Goal: Task Accomplishment & Management: Manage account settings

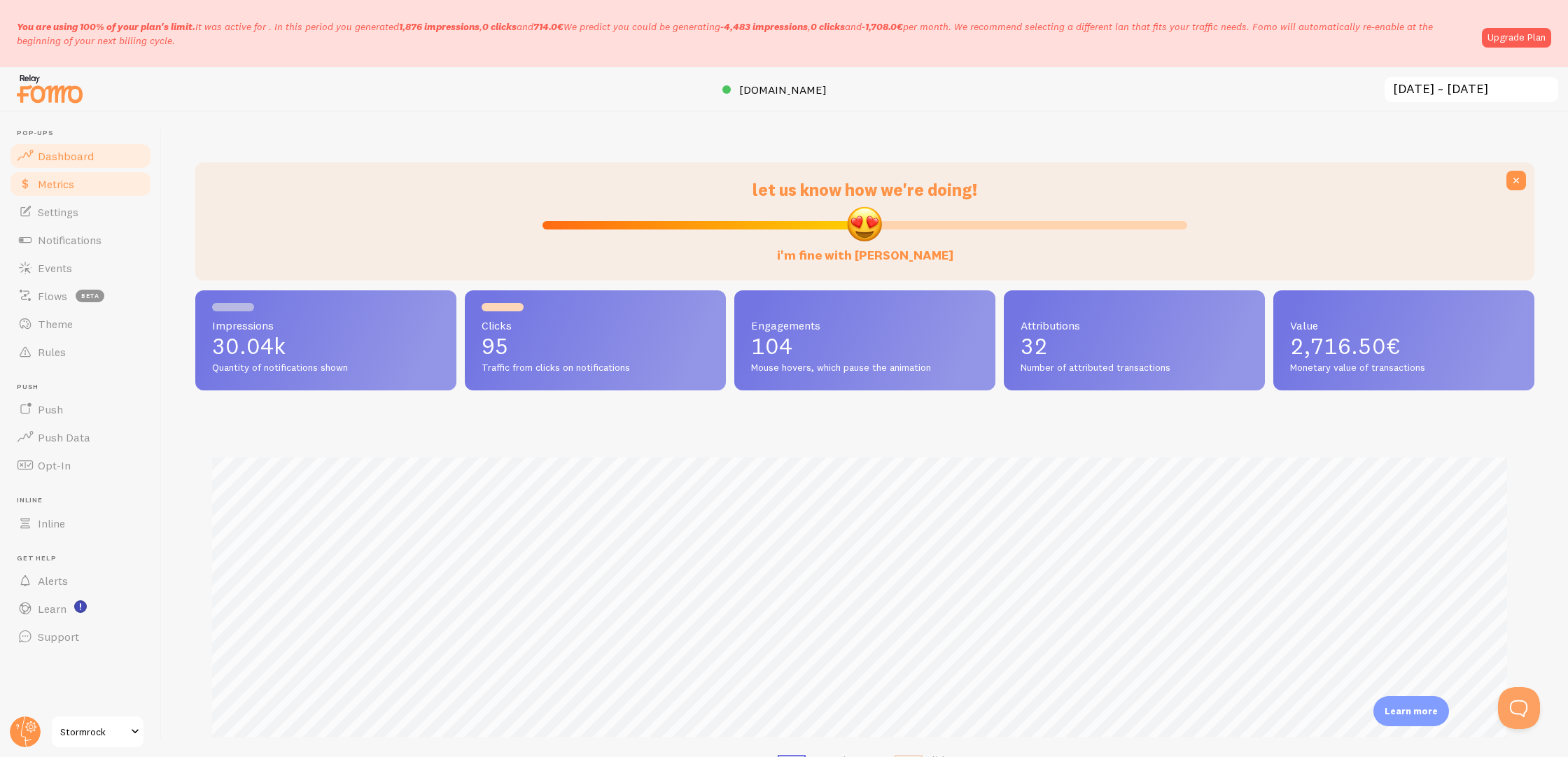
click at [106, 188] on link "Metrics" at bounding box center [80, 184] width 144 height 28
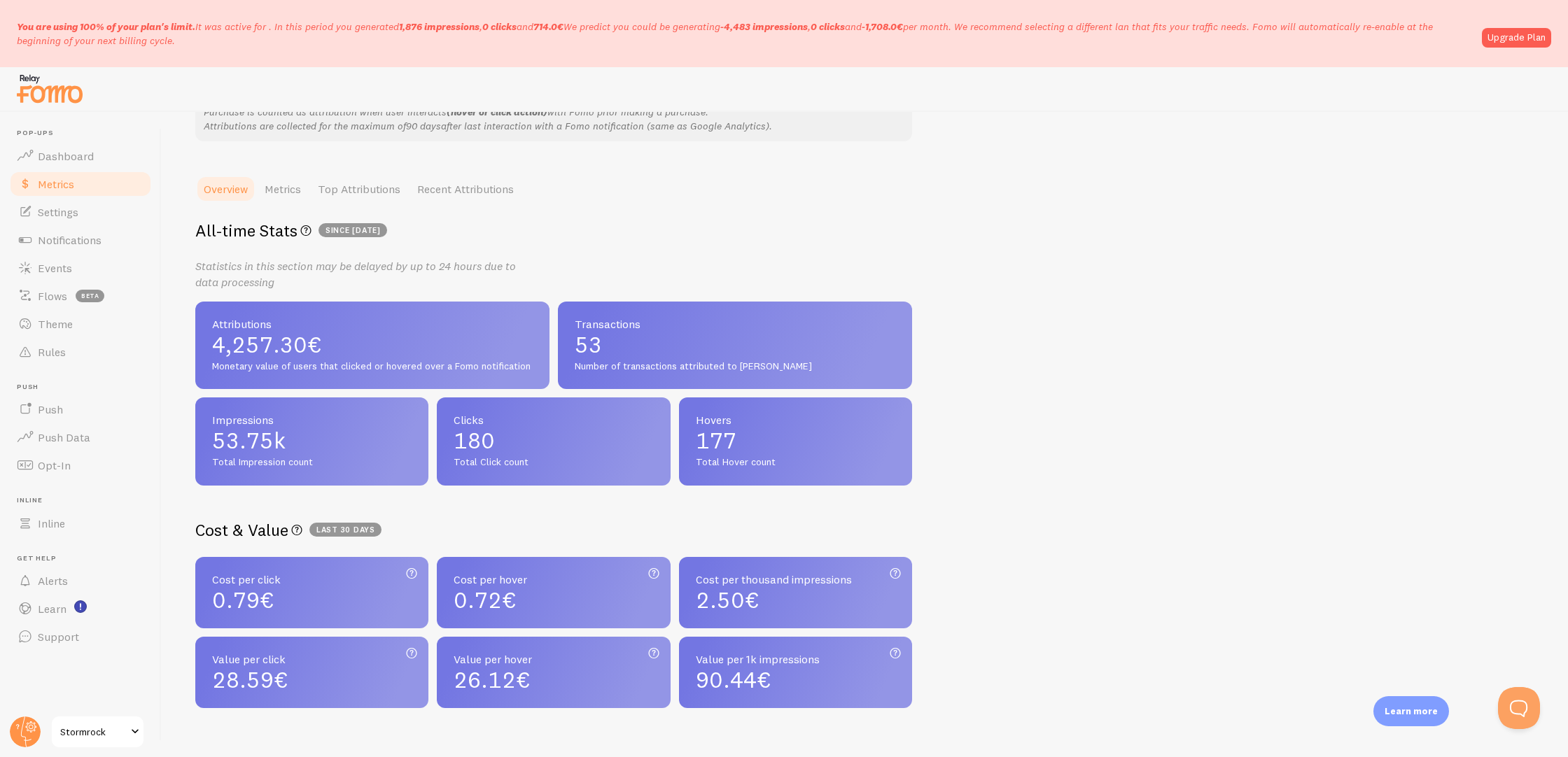
scroll to position [64, 0]
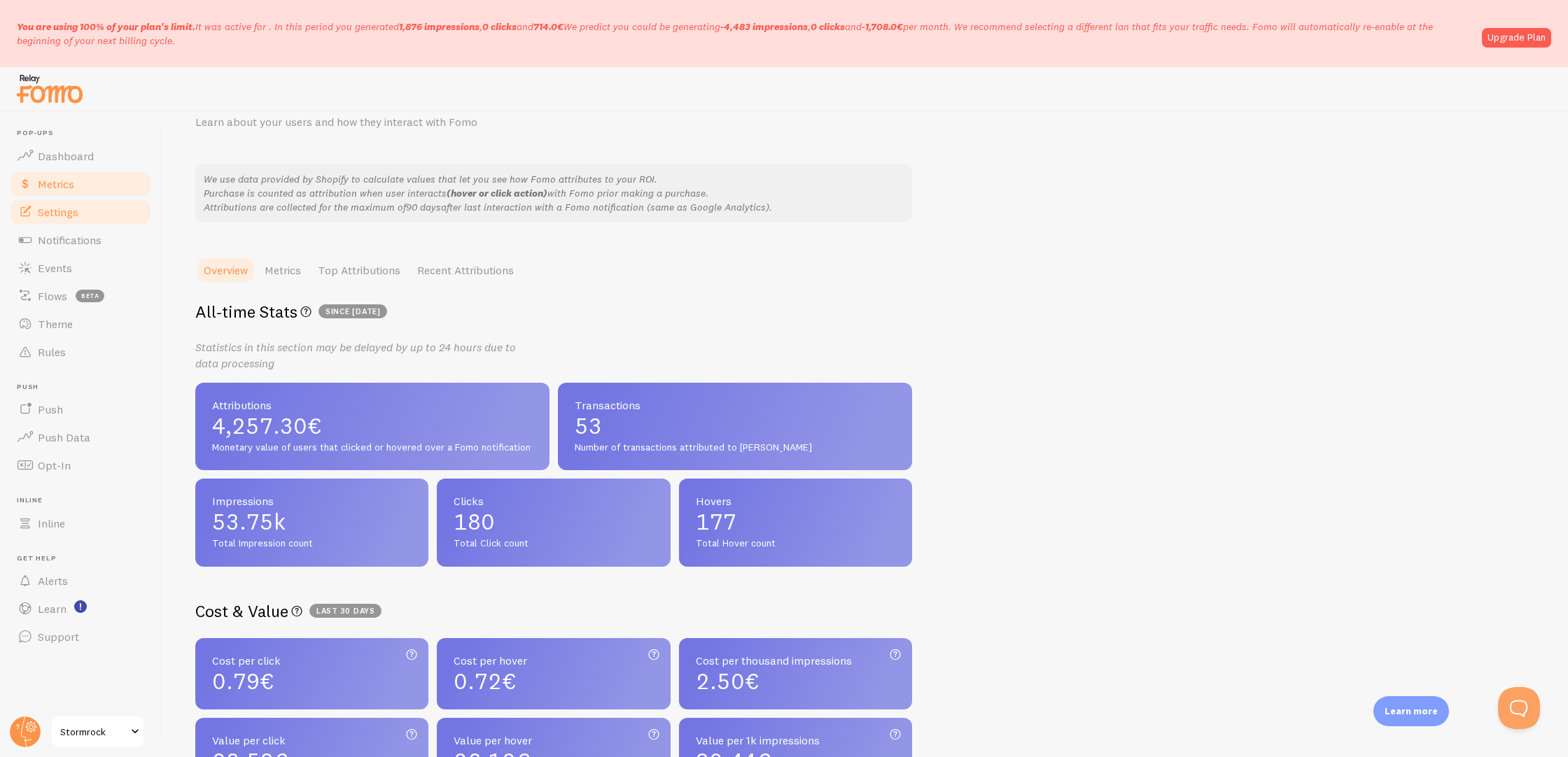
click at [100, 211] on link "Settings" at bounding box center [80, 212] width 144 height 28
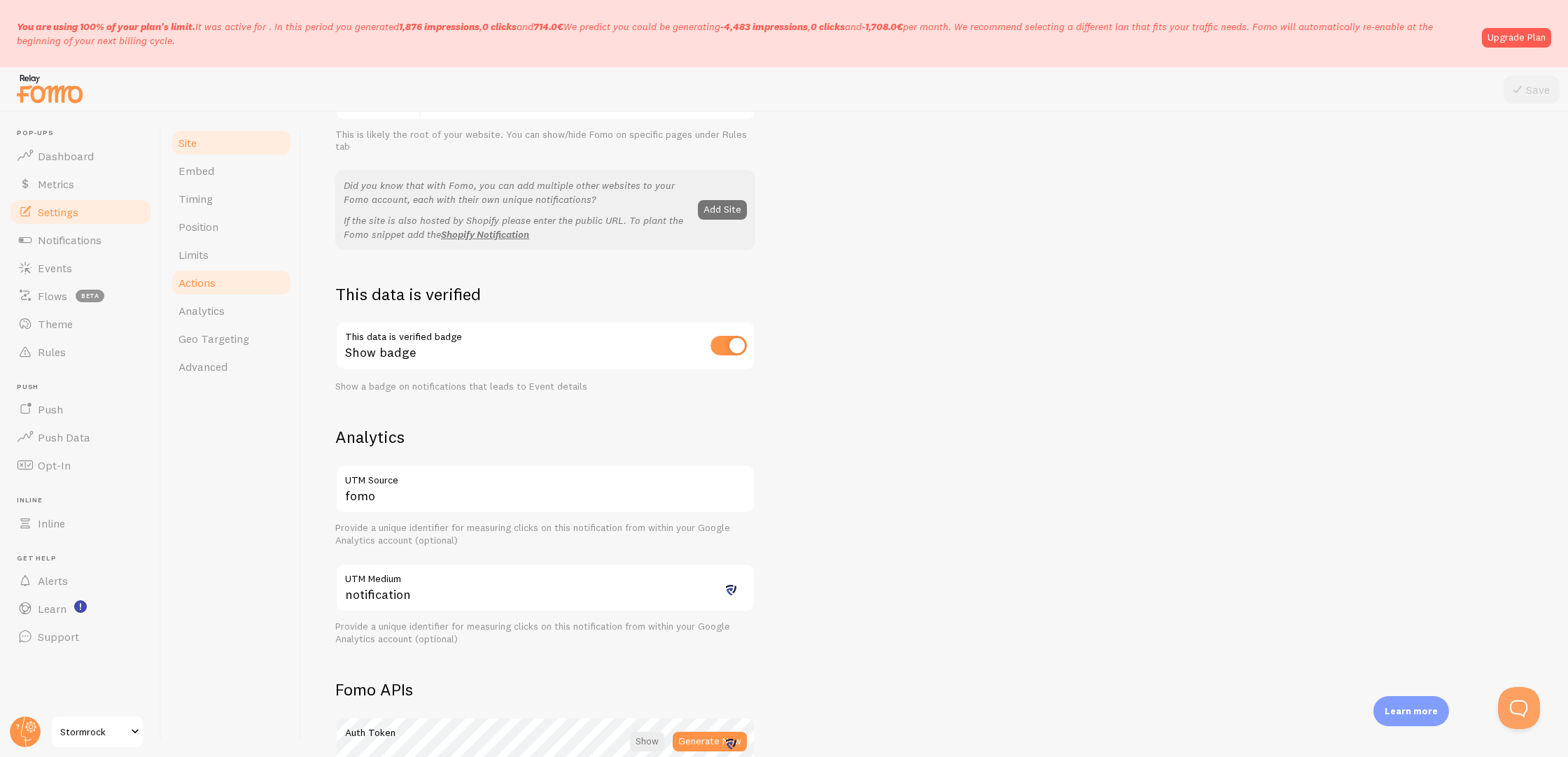
scroll to position [245, 0]
click at [105, 242] on link "Notifications" at bounding box center [80, 240] width 144 height 28
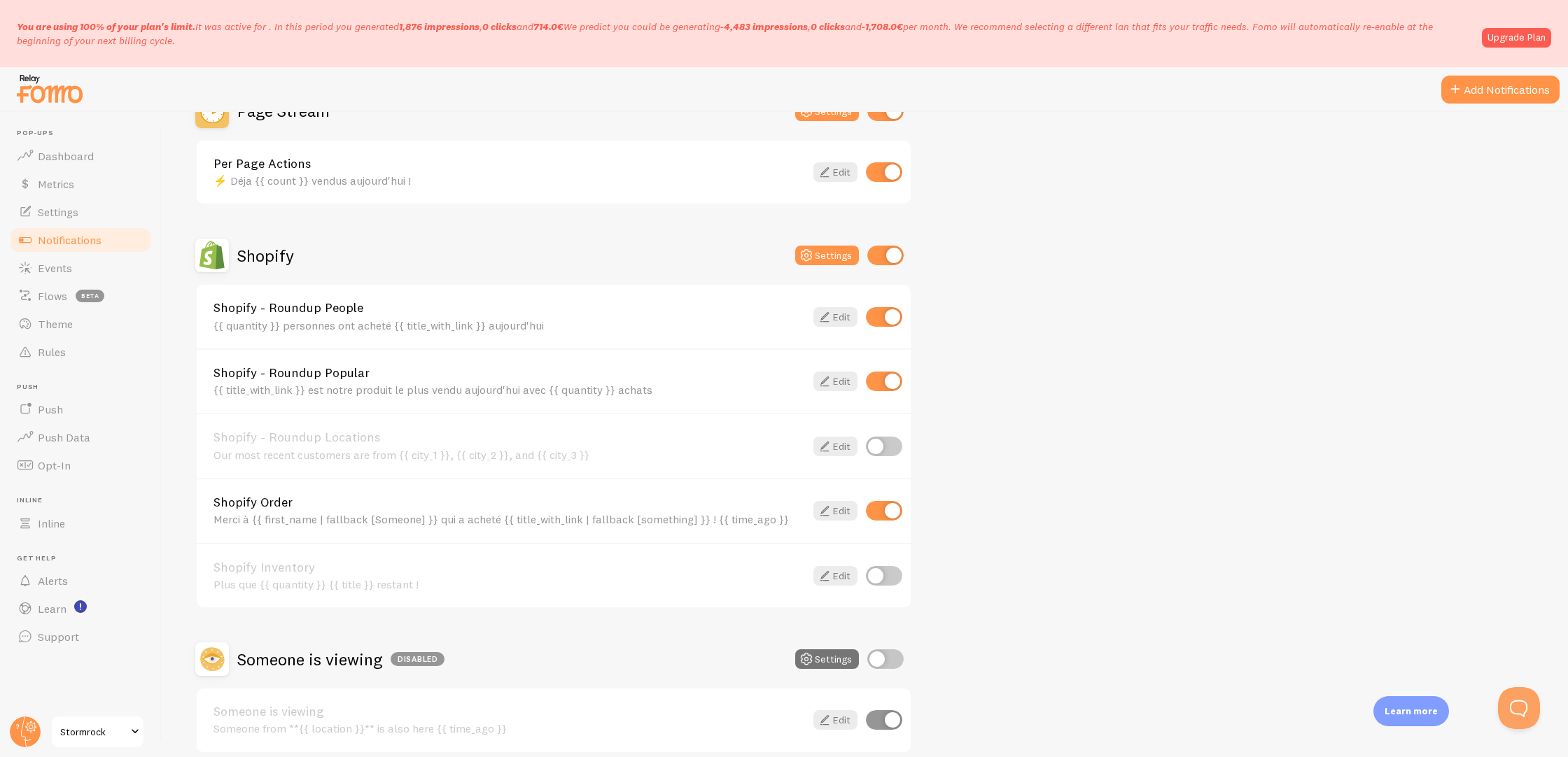
scroll to position [498, 0]
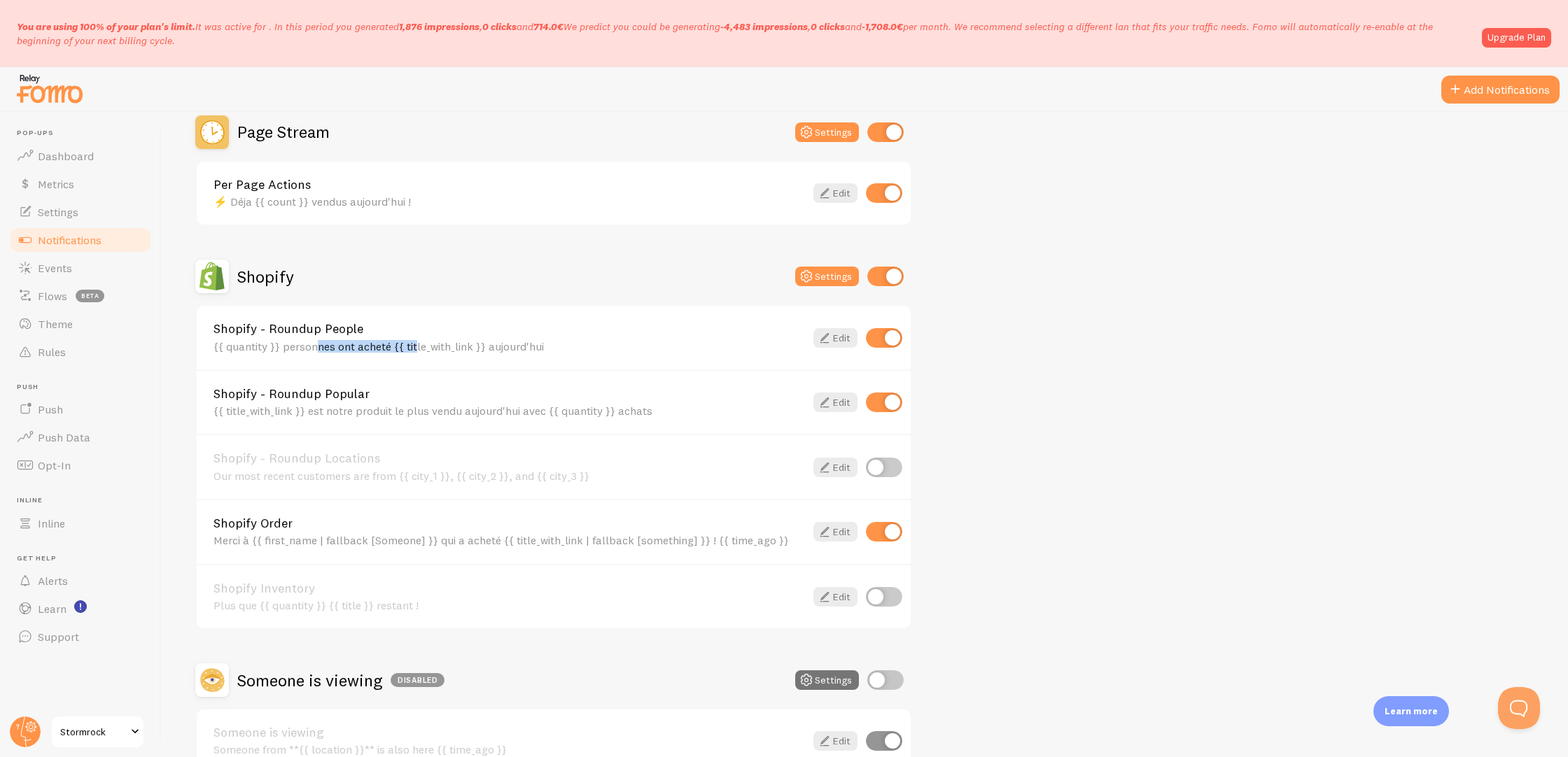
drag, startPoint x: 281, startPoint y: 343, endPoint x: 390, endPoint y: 350, distance: 109.2
click at [390, 350] on div "{{ quantity }} personnes ont acheté {{ title_with_link }} aujourd'hui" at bounding box center [509, 346] width 592 height 13
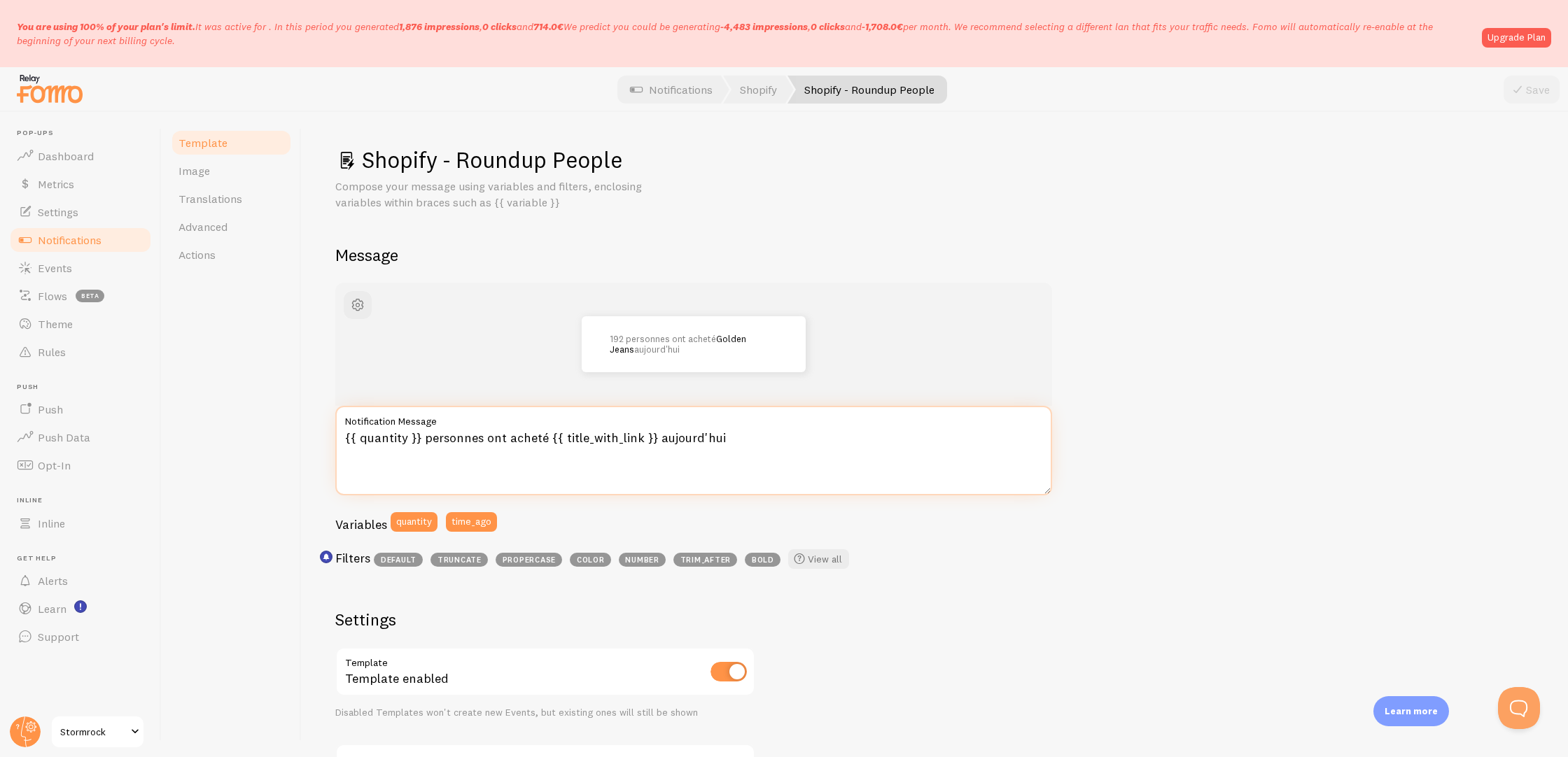
drag, startPoint x: 425, startPoint y: 437, endPoint x: 543, endPoint y: 436, distance: 118.0
click at [543, 436] on textarea "{{ quantity }} personnes ont acheté {{ title_with_link }} aujourd'hui" at bounding box center [694, 451] width 717 height 90
drag, startPoint x: 653, startPoint y: 439, endPoint x: 724, endPoint y: 446, distance: 71.3
click at [724, 446] on textarea "{{ quantity }} personnes ont acheté {{ title_with_link }} aujourd'hui" at bounding box center [694, 451] width 717 height 90
click at [812, 429] on div "{{ quantity }} personnes ont acheté {{ title_with_link }} aujourd'hui Notificat…" at bounding box center [694, 451] width 717 height 90
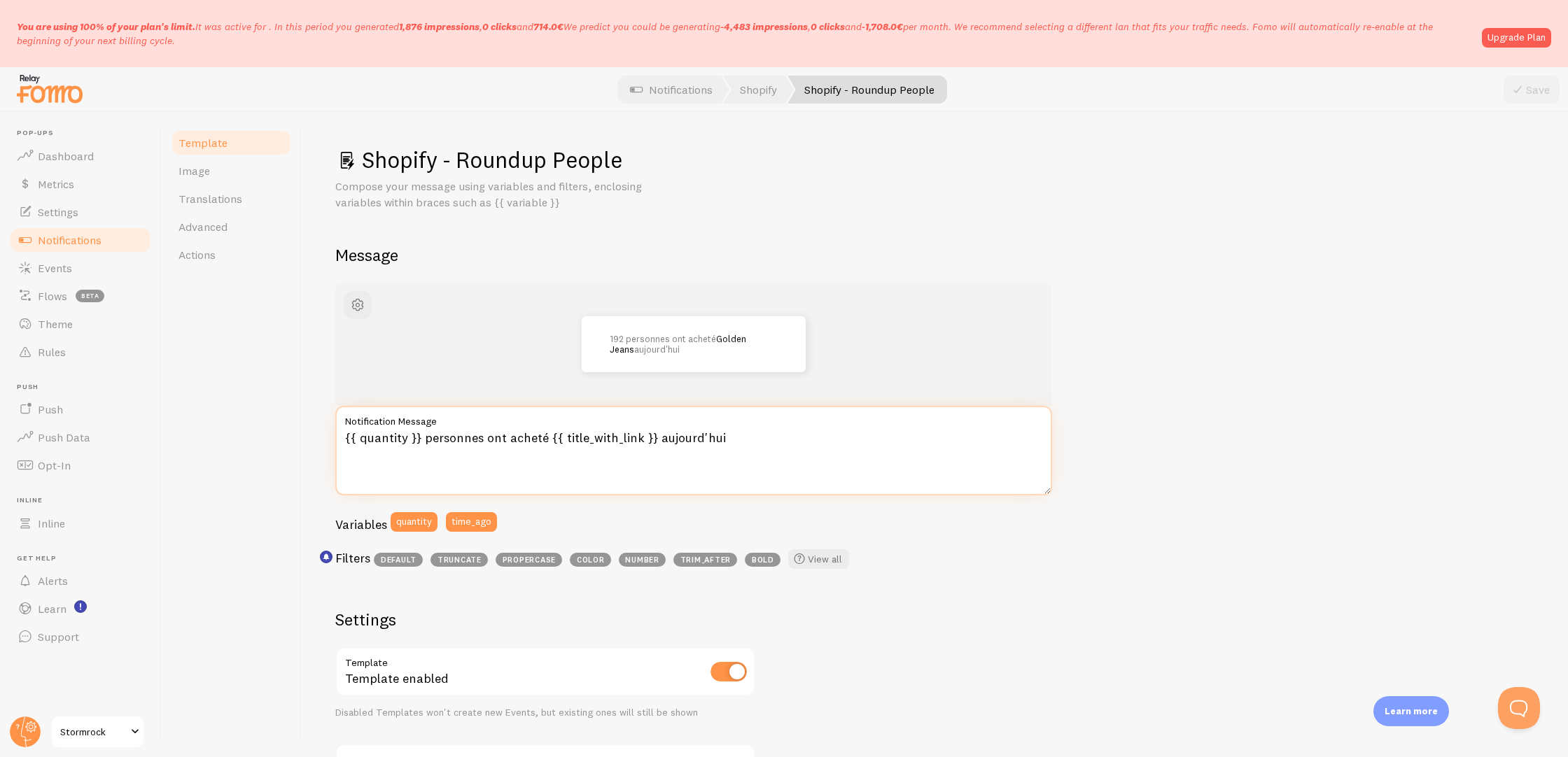
click at [788, 438] on textarea "{{ quantity }} personnes ont acheté {{ title_with_link }} aujourd'hui" at bounding box center [694, 451] width 717 height 90
drag, startPoint x: 744, startPoint y: 439, endPoint x: 192, endPoint y: 443, distance: 552.0
click at [192, 443] on div "Template Image Translations Advanced Actions Shopify - Roundup People Compose y…" at bounding box center [865, 435] width 1407 height 646
click at [103, 242] on link "Notifications" at bounding box center [80, 240] width 144 height 28
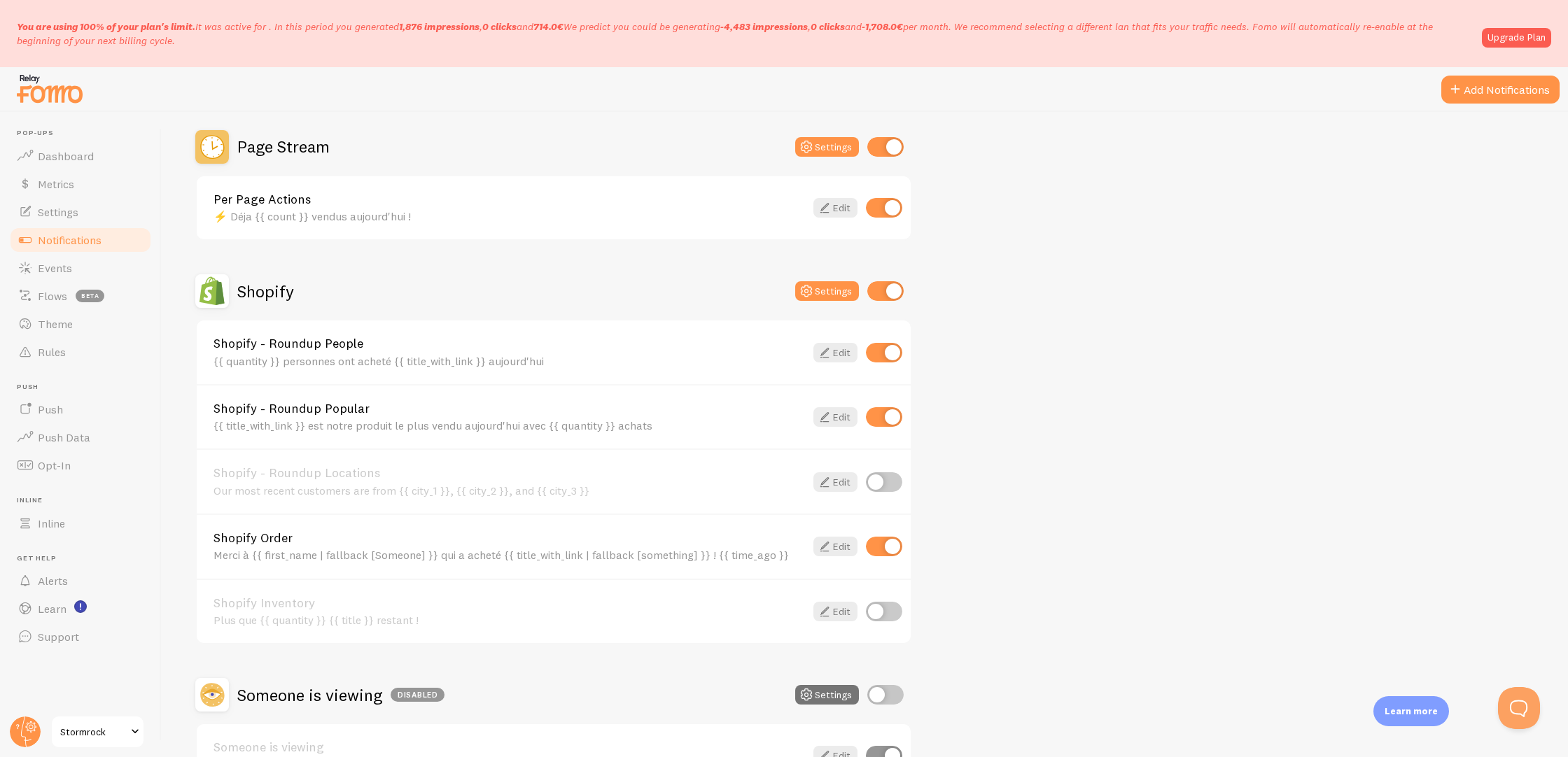
scroll to position [553, 0]
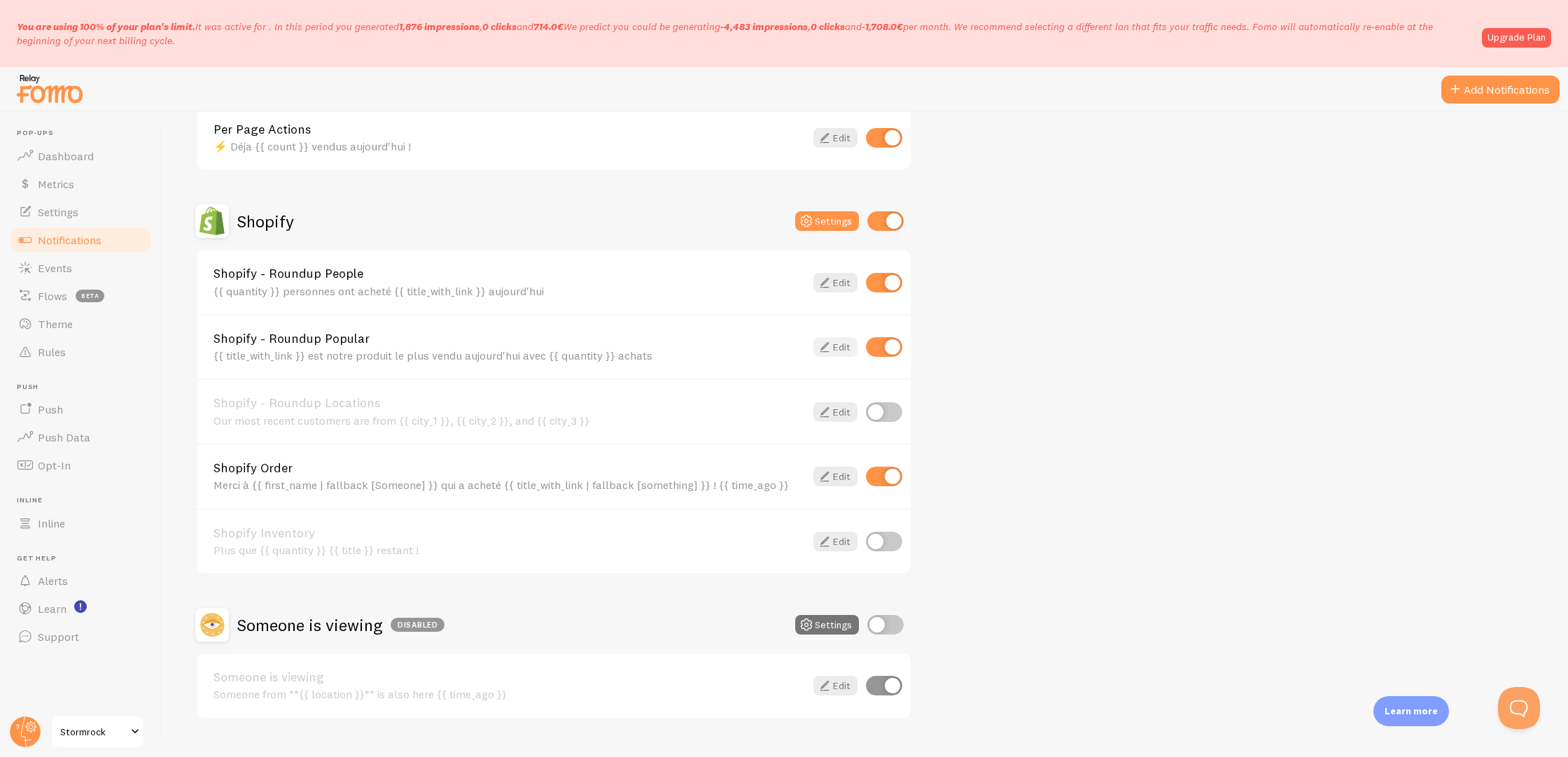
click at [817, 349] on icon at bounding box center [825, 346] width 17 height 17
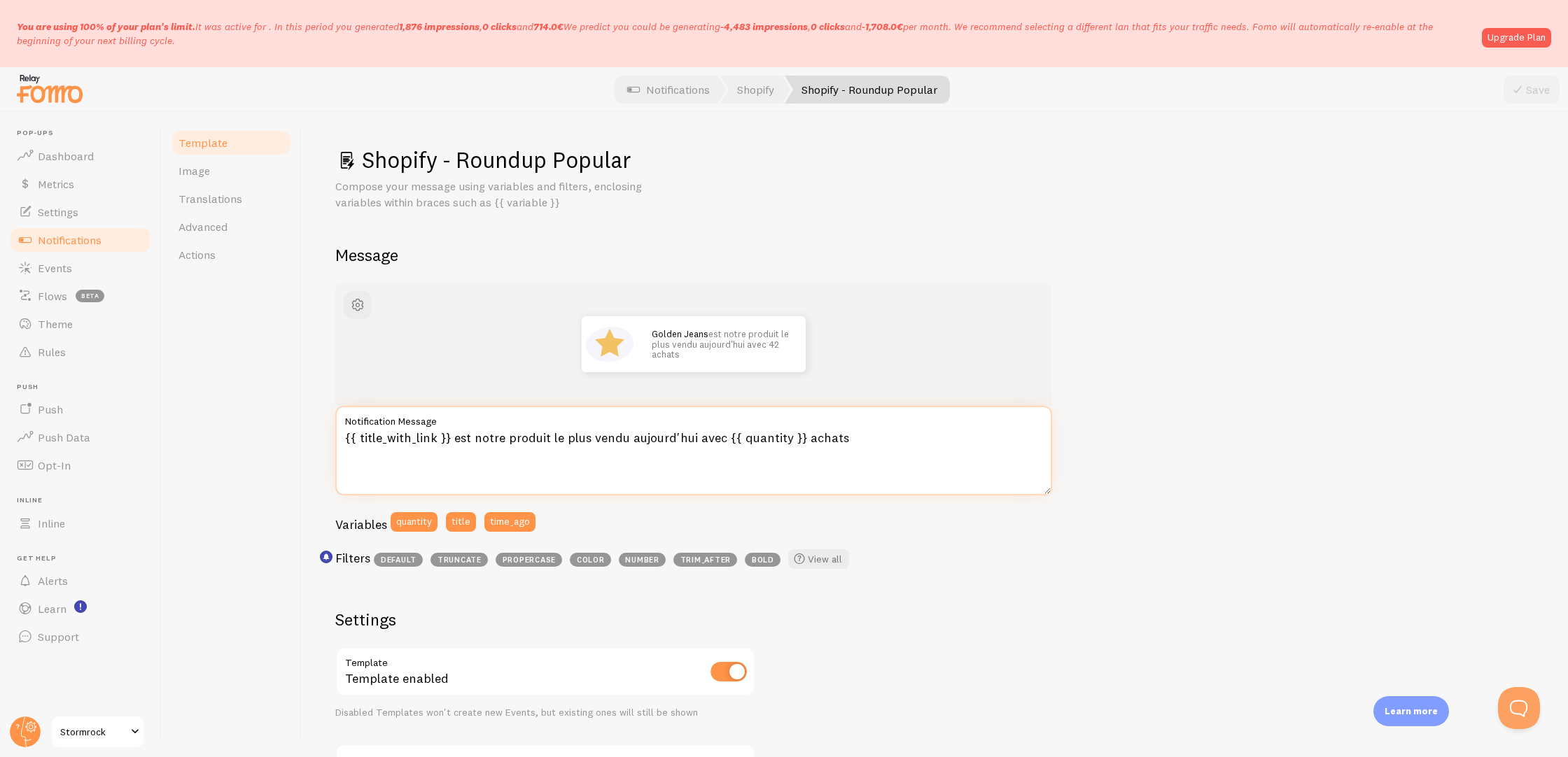
drag, startPoint x: 453, startPoint y: 435, endPoint x: 718, endPoint y: 436, distance: 265.0
click at [718, 436] on textarea "{{ title_with_link }} est notre produit le plus vendu aujourd'hui avec {{ quant…" at bounding box center [694, 451] width 717 height 90
drag, startPoint x: 803, startPoint y: 439, endPoint x: 849, endPoint y: 447, distance: 46.7
click at [849, 447] on textarea "{{ title_with_link }} est notre produit le plus vendu aujourd'hui avec {{ quant…" at bounding box center [694, 451] width 717 height 90
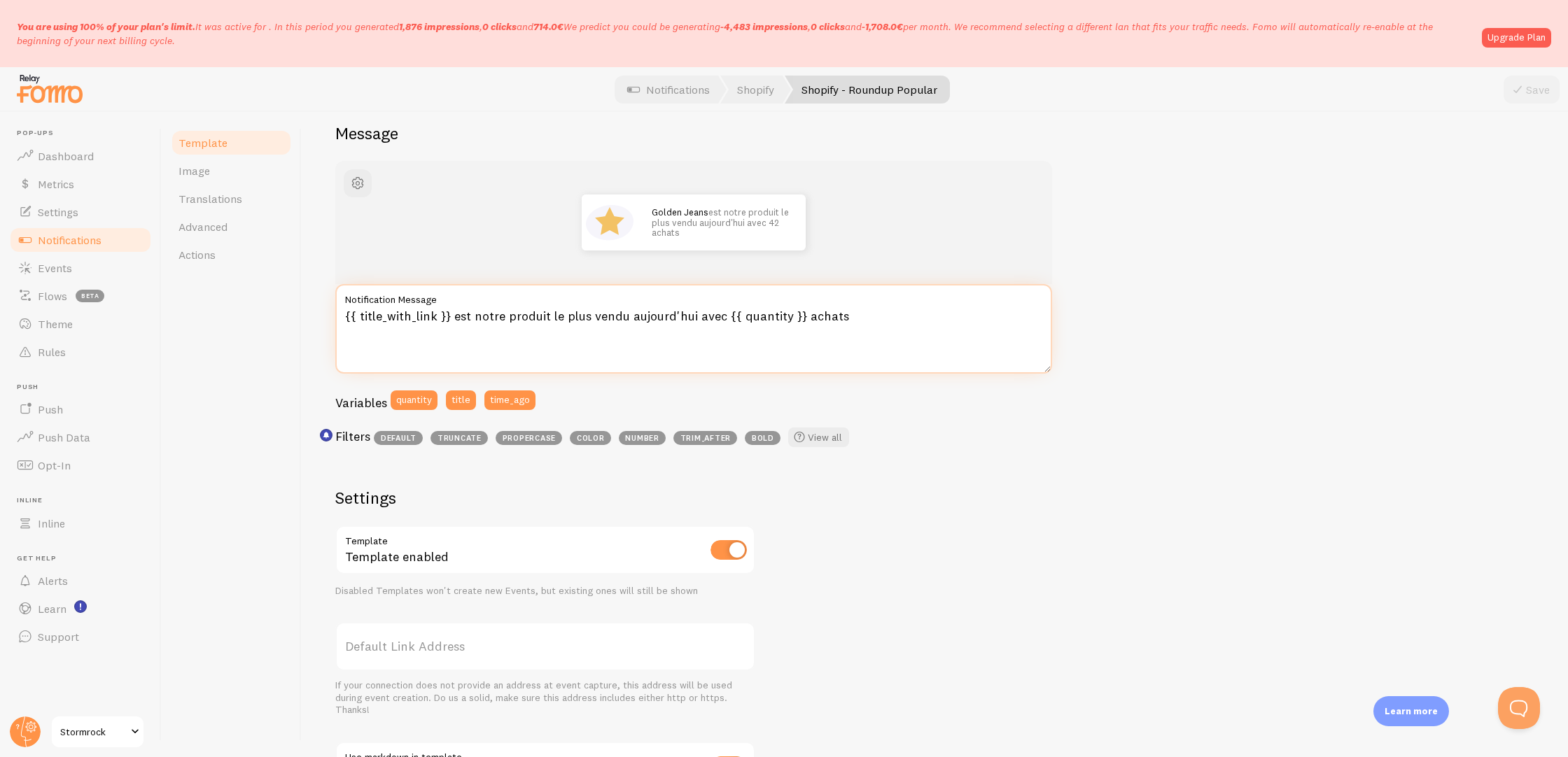
scroll to position [147, 0]
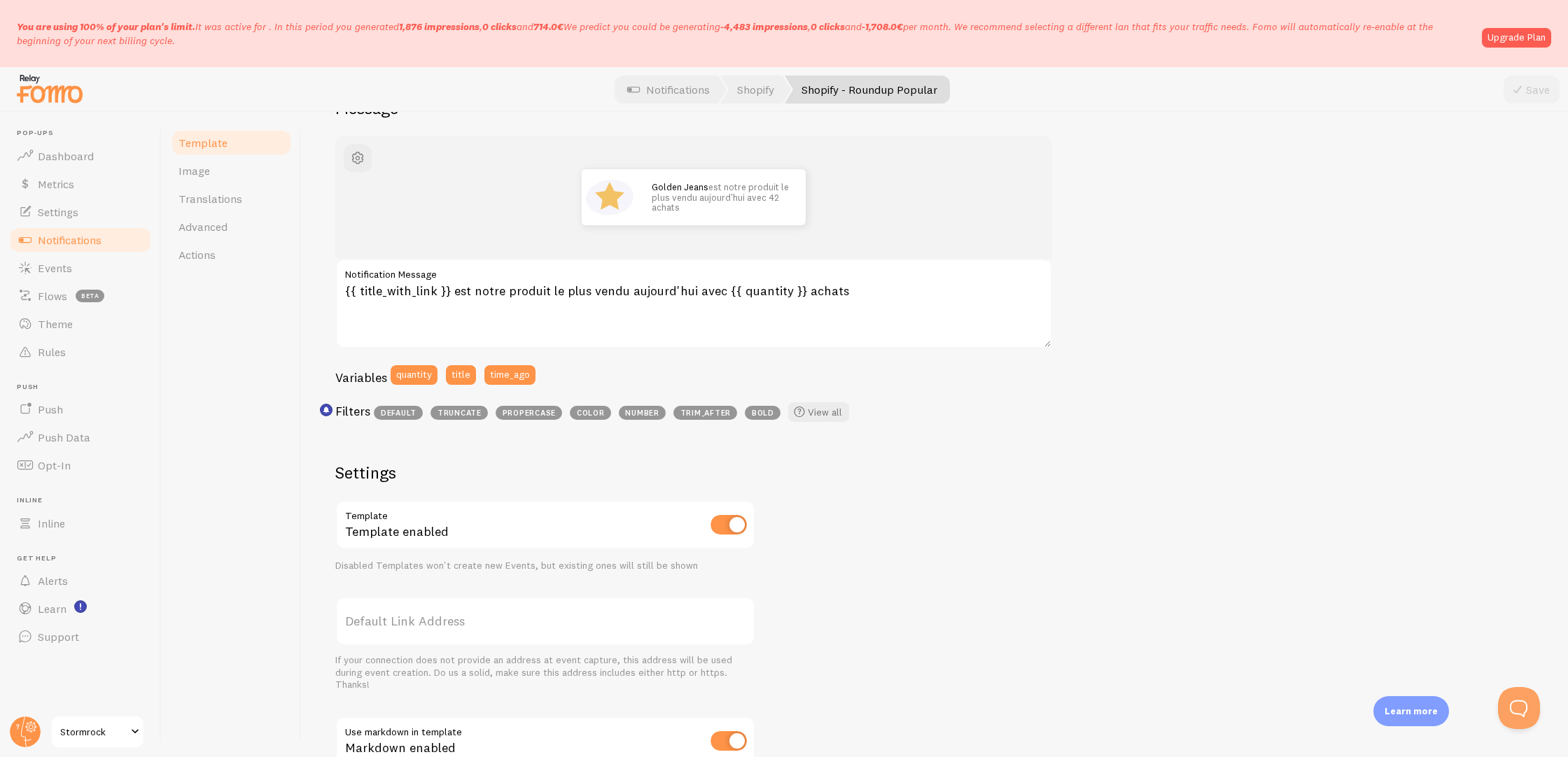
click at [207, 146] on span "Template" at bounding box center [203, 142] width 49 height 14
click at [209, 144] on span "Template" at bounding box center [203, 142] width 49 height 14
click at [113, 246] on link "Notifications" at bounding box center [80, 240] width 144 height 28
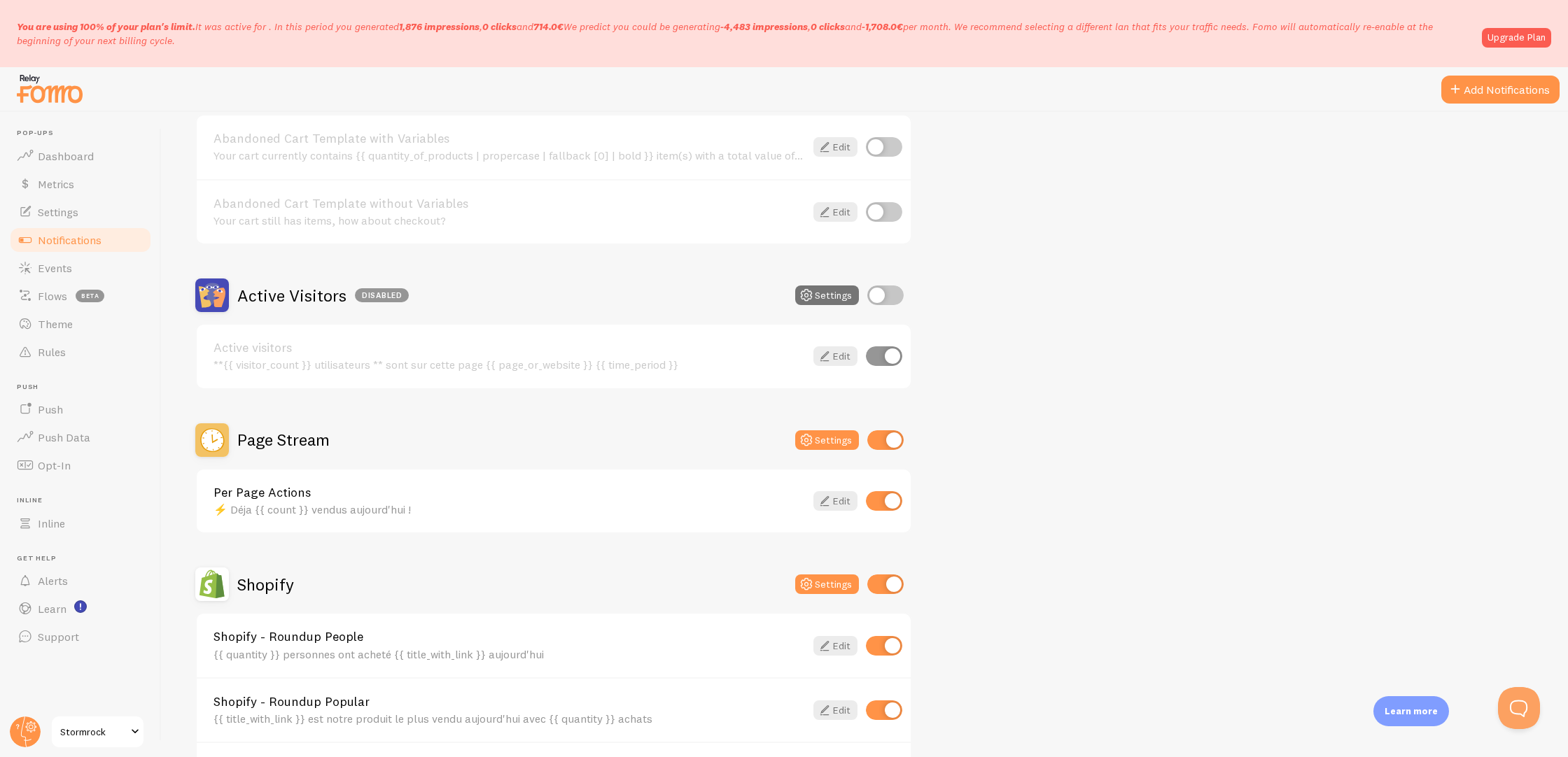
scroll to position [189, 0]
click at [51, 321] on span "Theme" at bounding box center [55, 323] width 35 height 14
click at [56, 322] on span "Theme" at bounding box center [55, 323] width 35 height 14
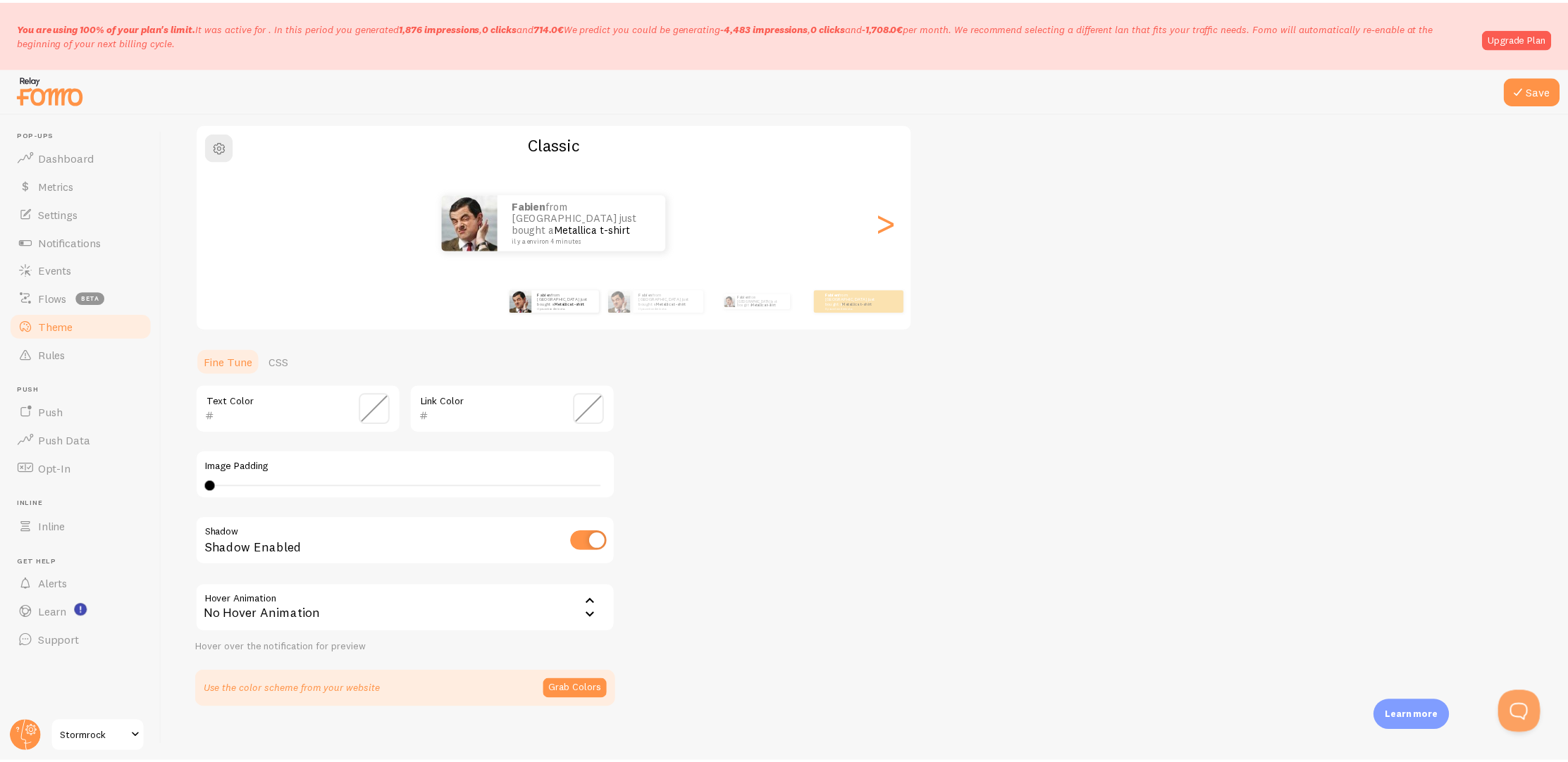
scroll to position [120, 0]
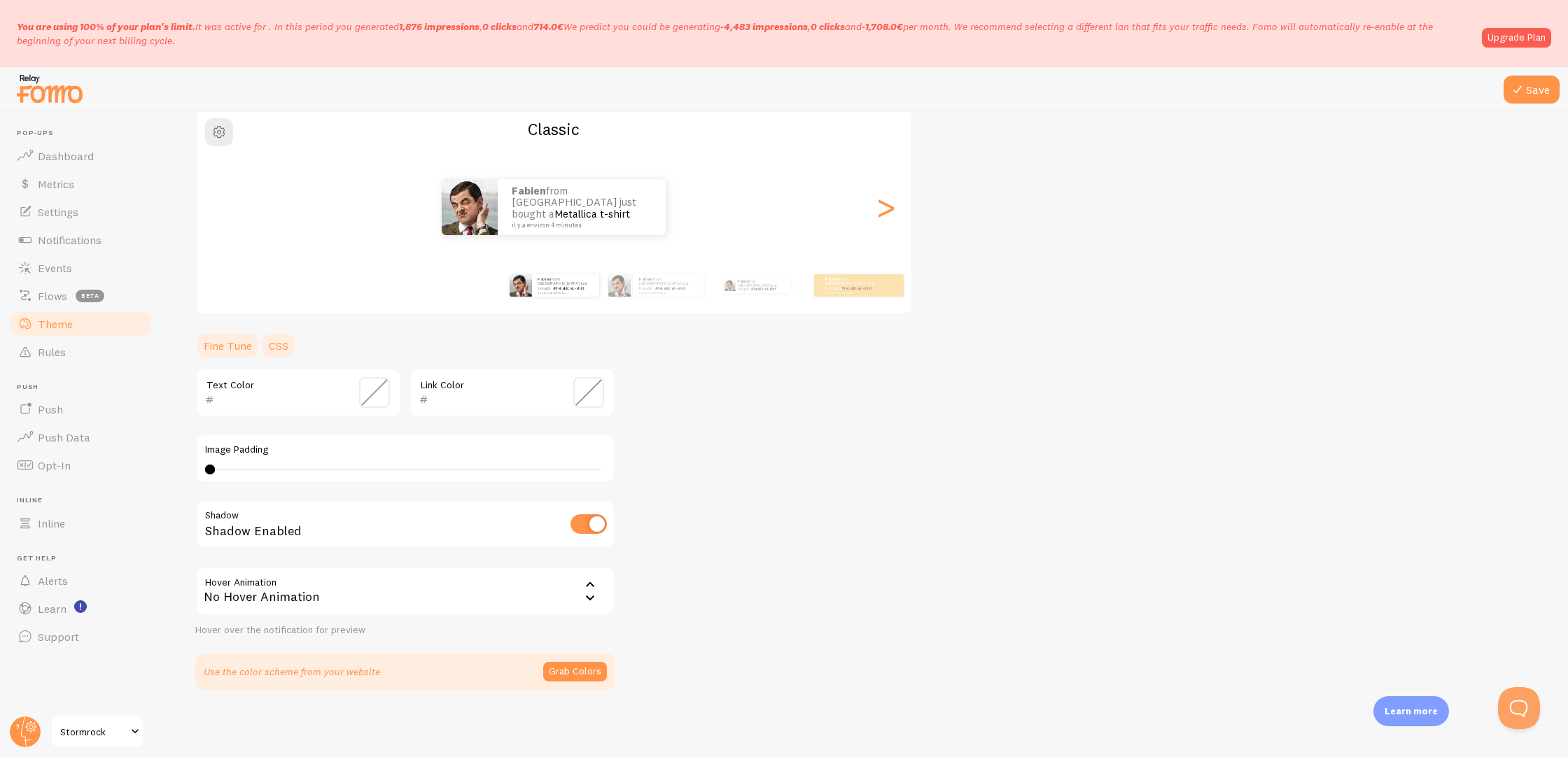
click at [266, 340] on link "CSS" at bounding box center [278, 346] width 36 height 28
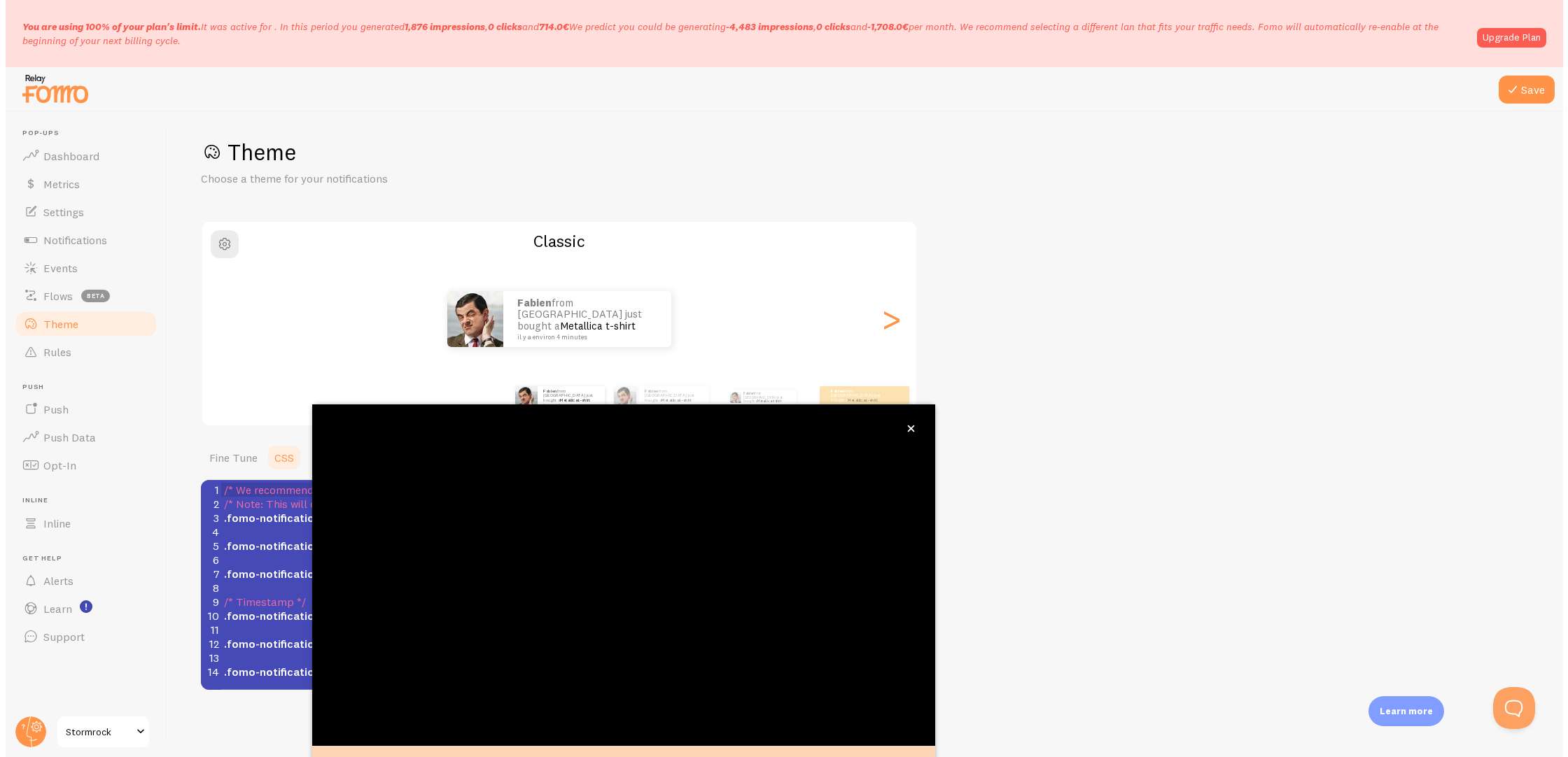
scroll to position [8, 0]
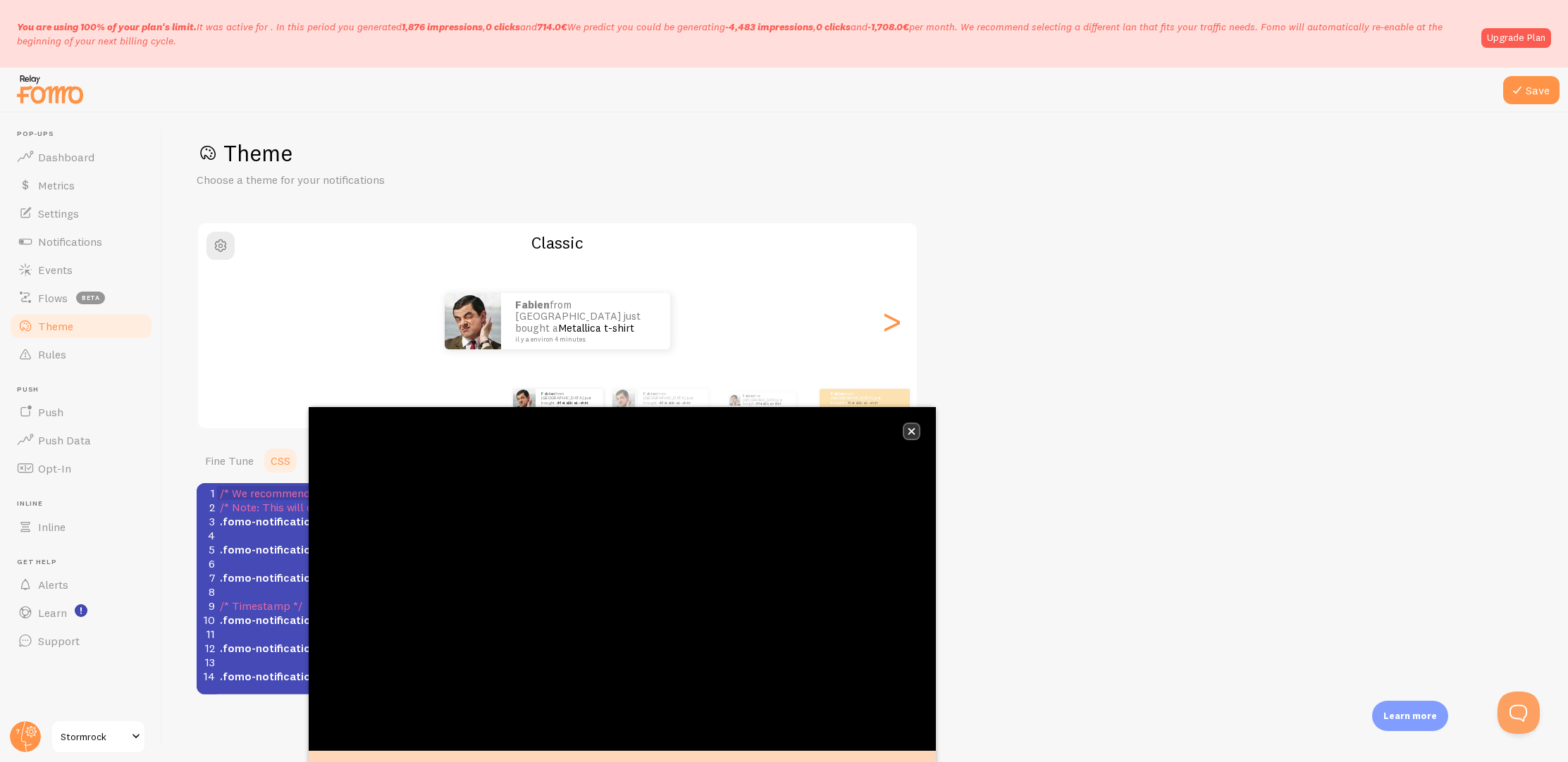
click at [907, 427] on button "close," at bounding box center [912, 431] width 15 height 15
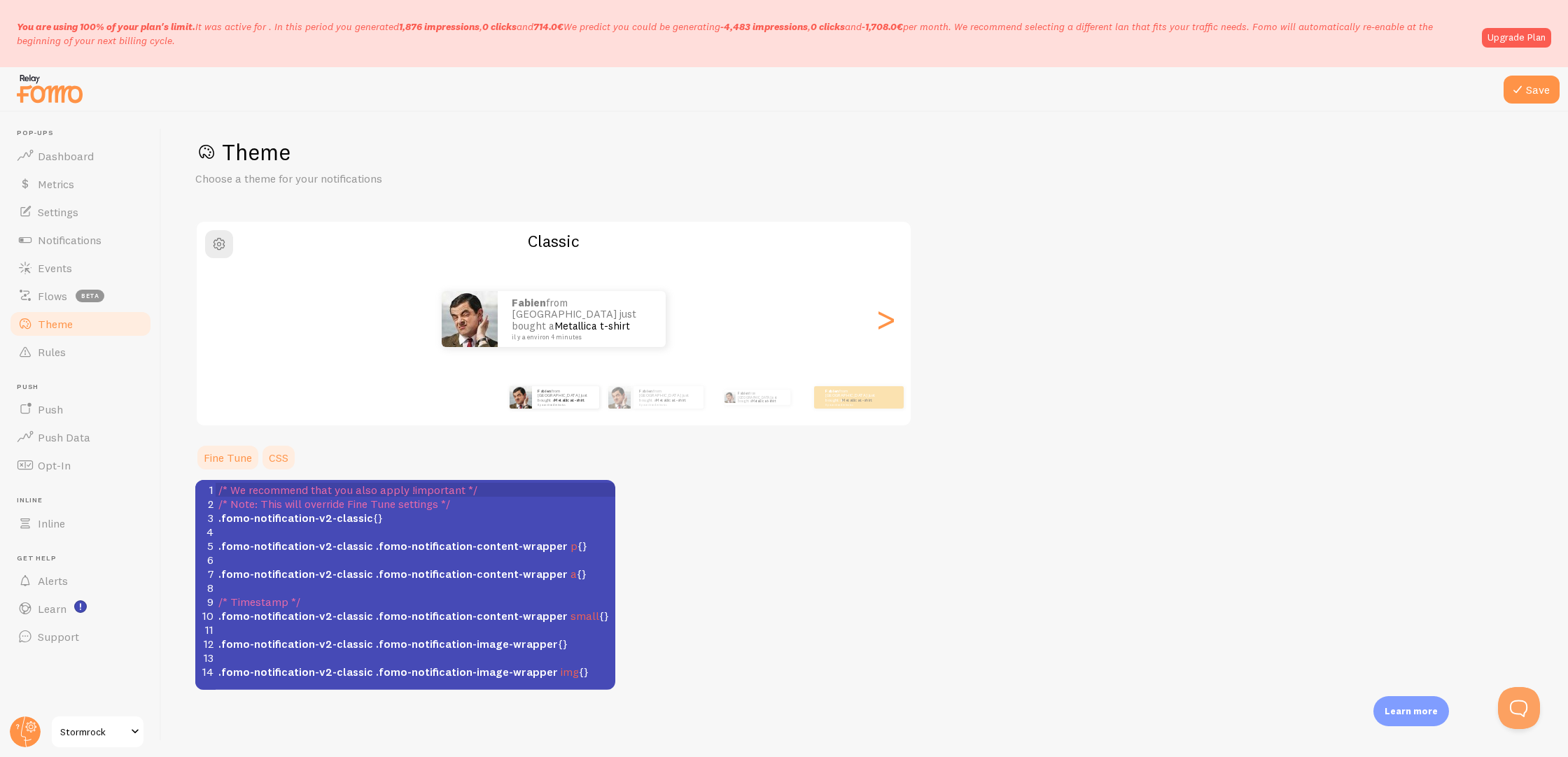
click at [221, 455] on link "Fine Tune" at bounding box center [228, 457] width 65 height 28
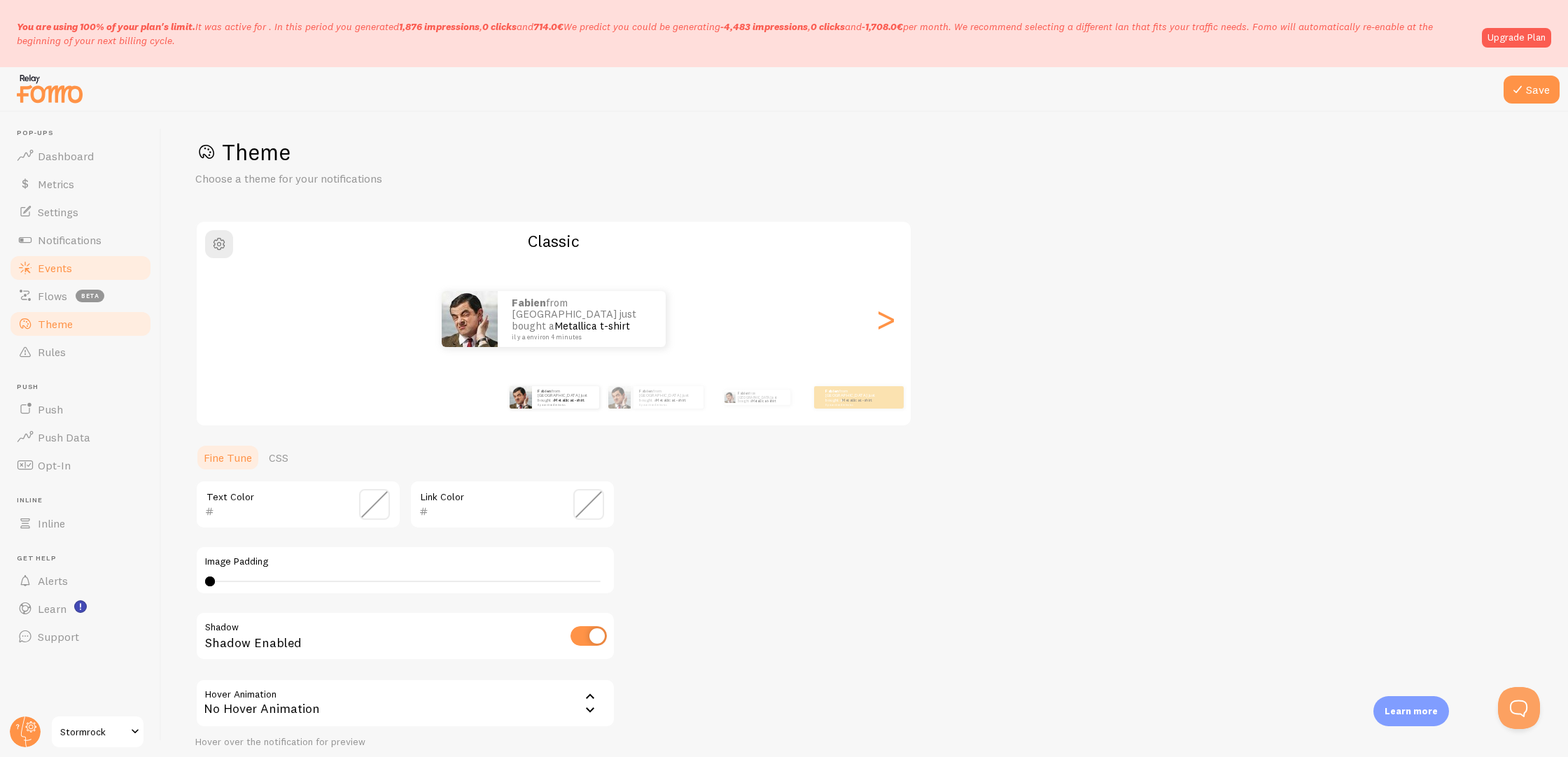
click at [59, 273] on span "Events" at bounding box center [55, 268] width 34 height 14
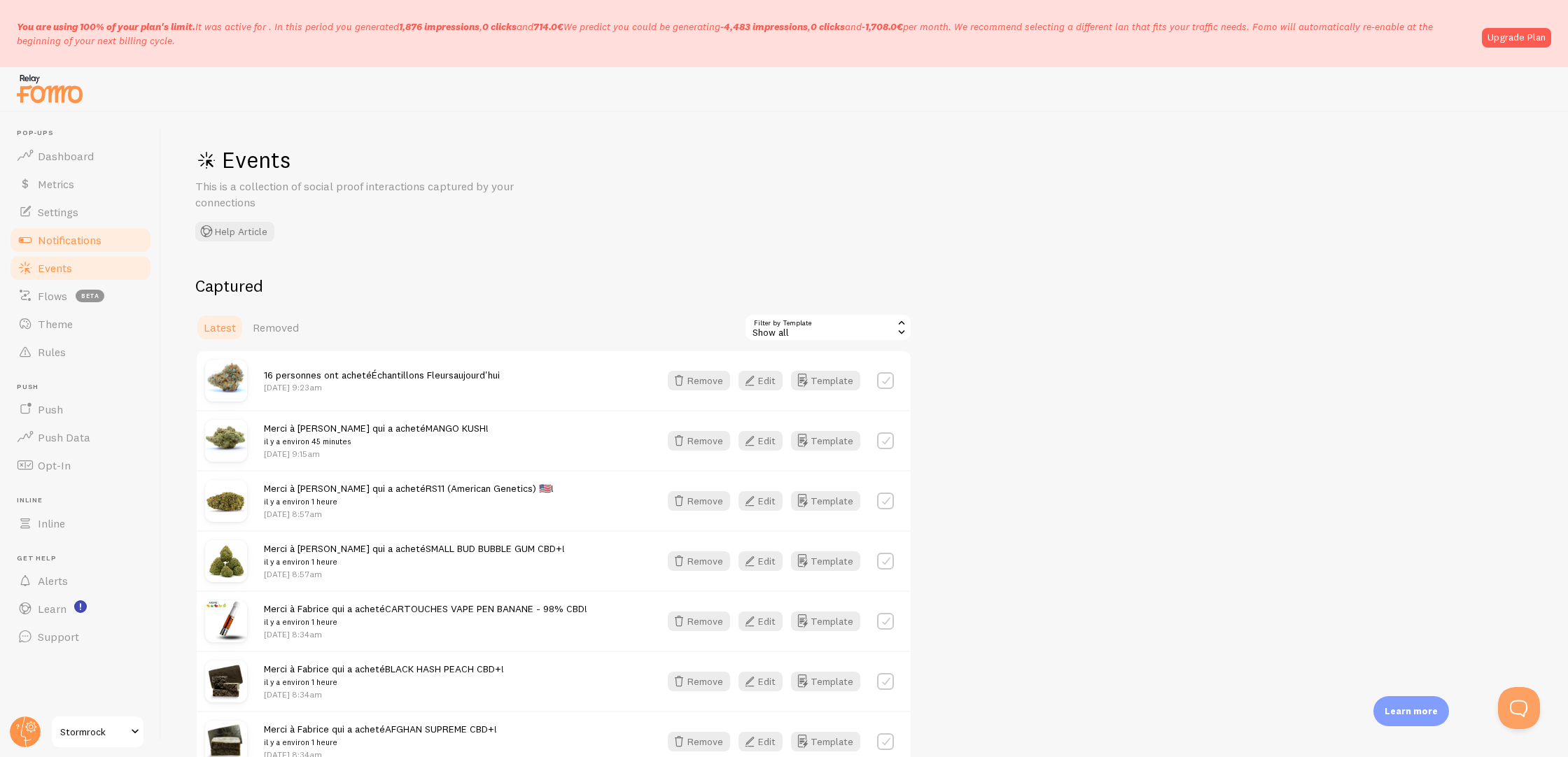
click at [75, 235] on span "Notifications" at bounding box center [69, 240] width 63 height 14
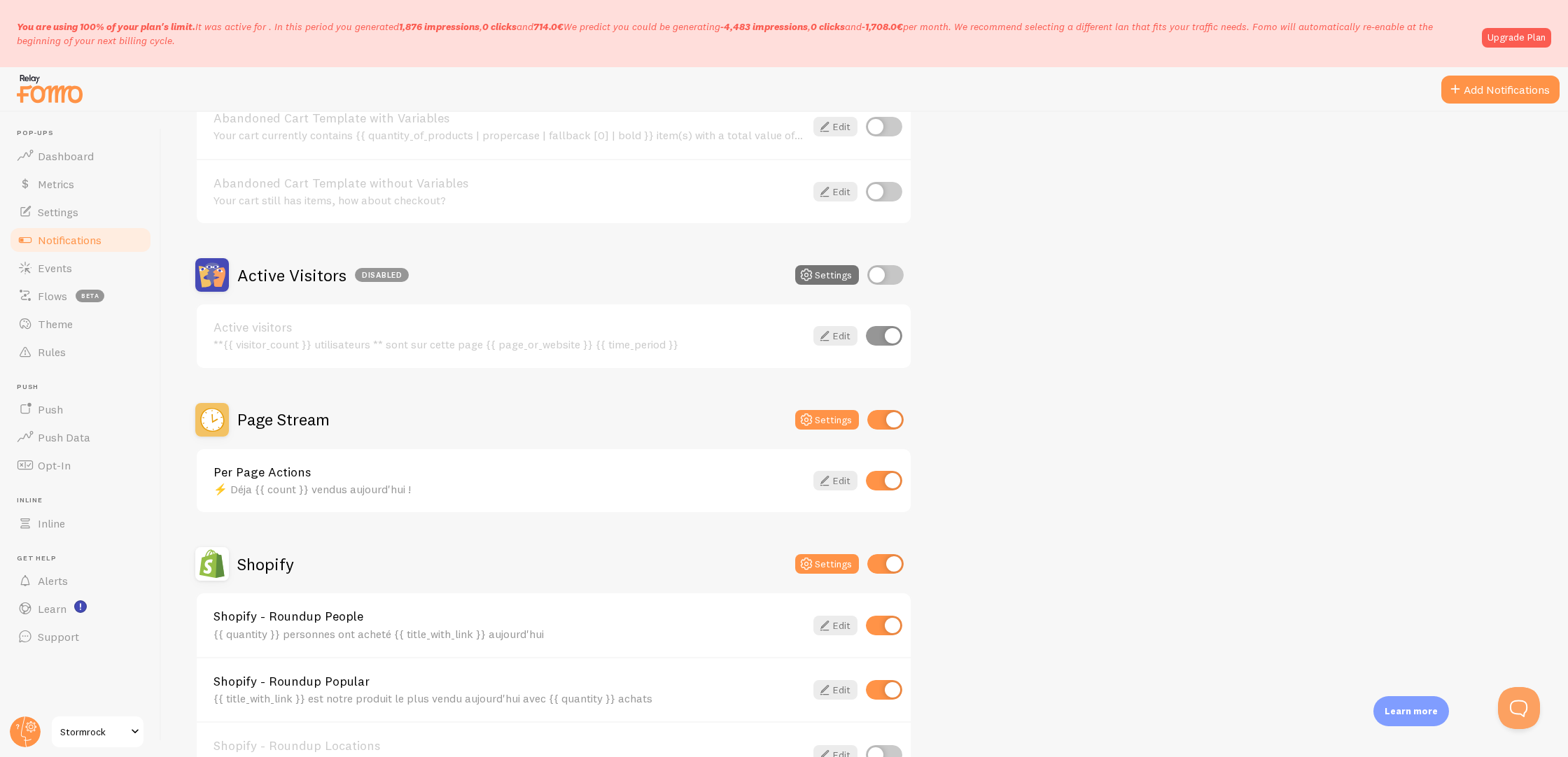
scroll to position [218, 0]
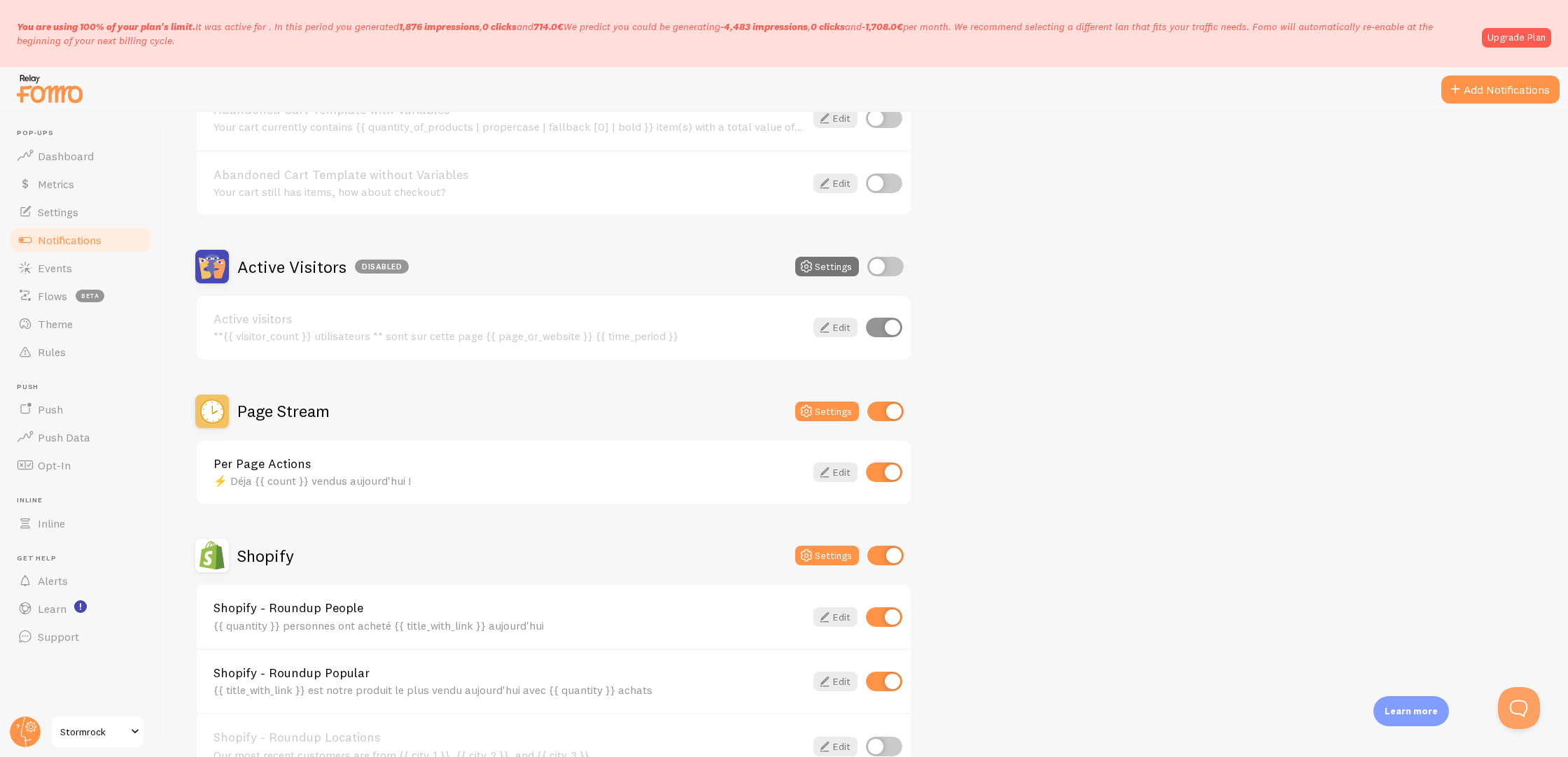
click at [768, 464] on link "Per Page Actions" at bounding box center [509, 464] width 592 height 13
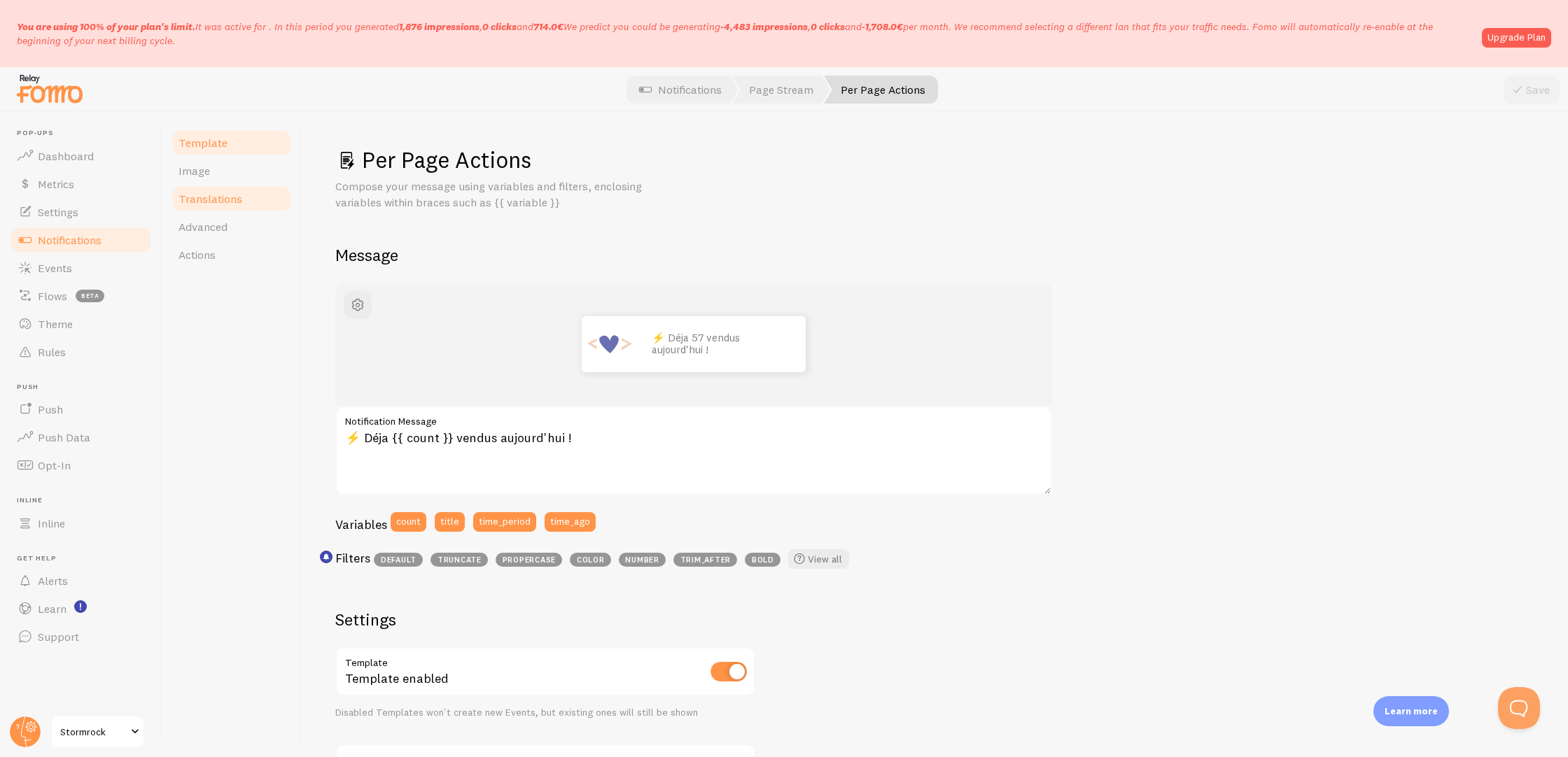
click at [207, 185] on link "Translations" at bounding box center [231, 198] width 123 height 28
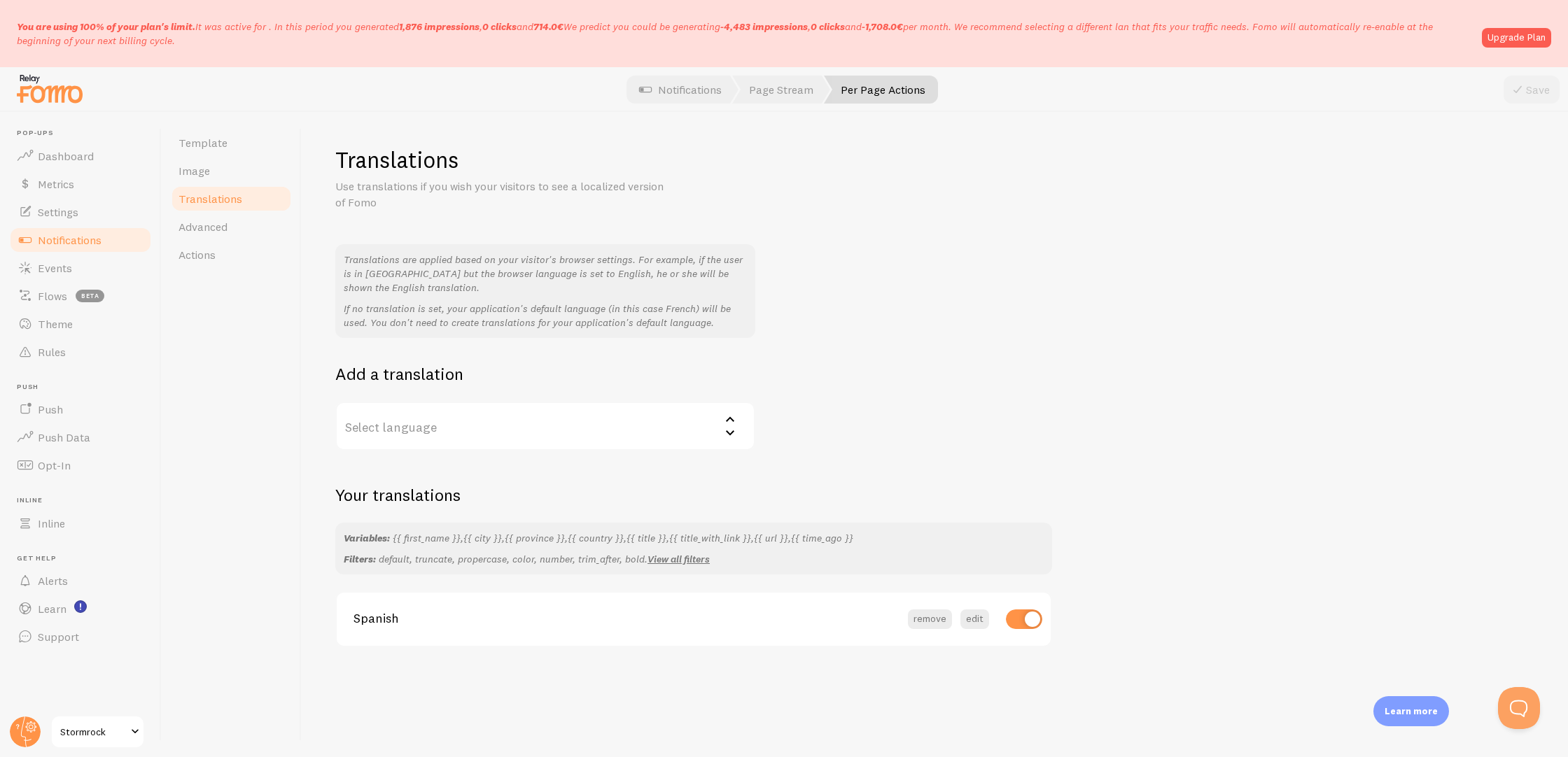
click at [205, 212] on link "Translations" at bounding box center [231, 198] width 123 height 28
click at [206, 230] on span "Advanced" at bounding box center [203, 226] width 49 height 14
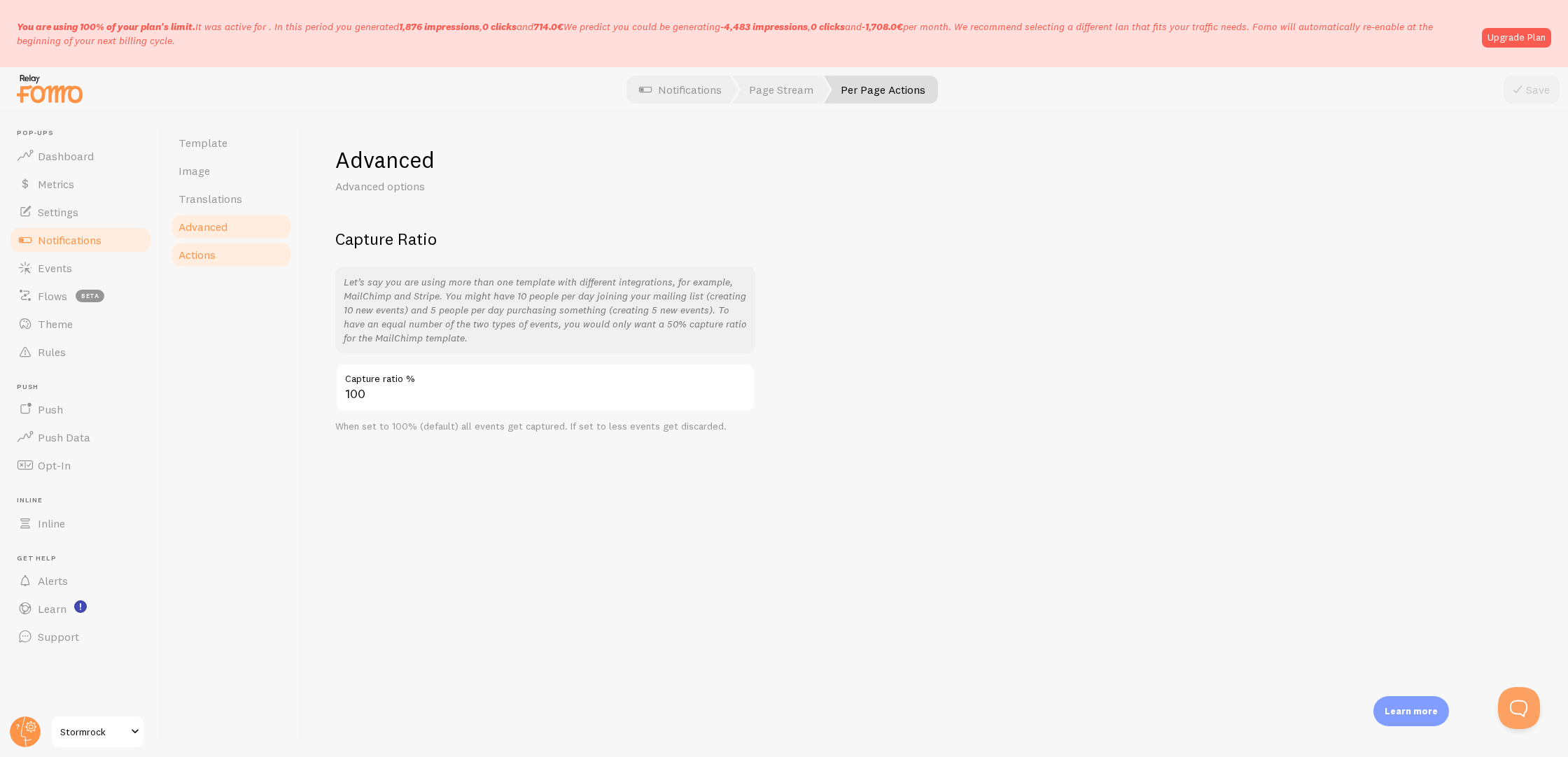
click at [208, 256] on span "Actions" at bounding box center [197, 254] width 37 height 14
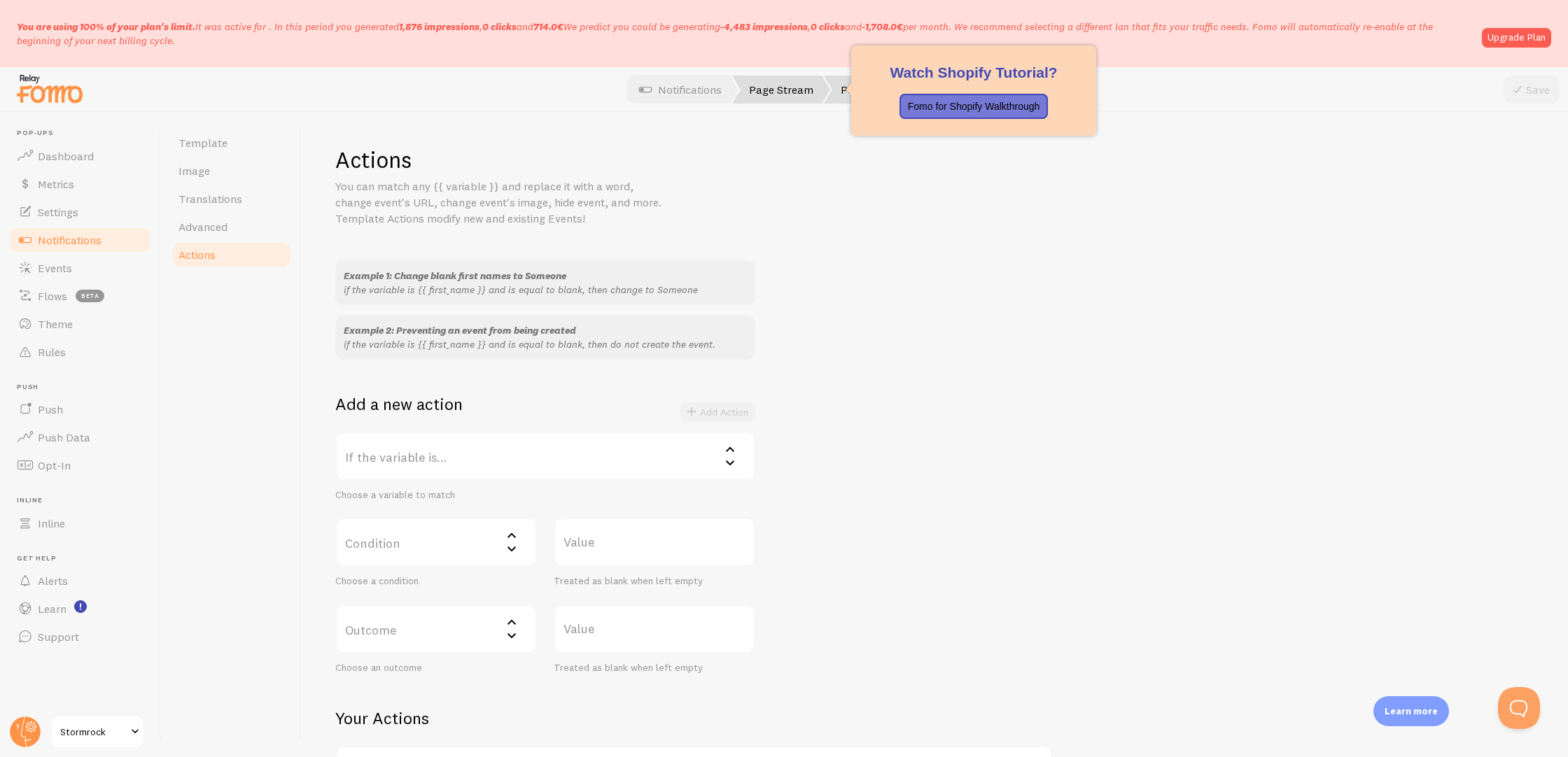
click at [771, 97] on link "Page Stream" at bounding box center [781, 89] width 98 height 28
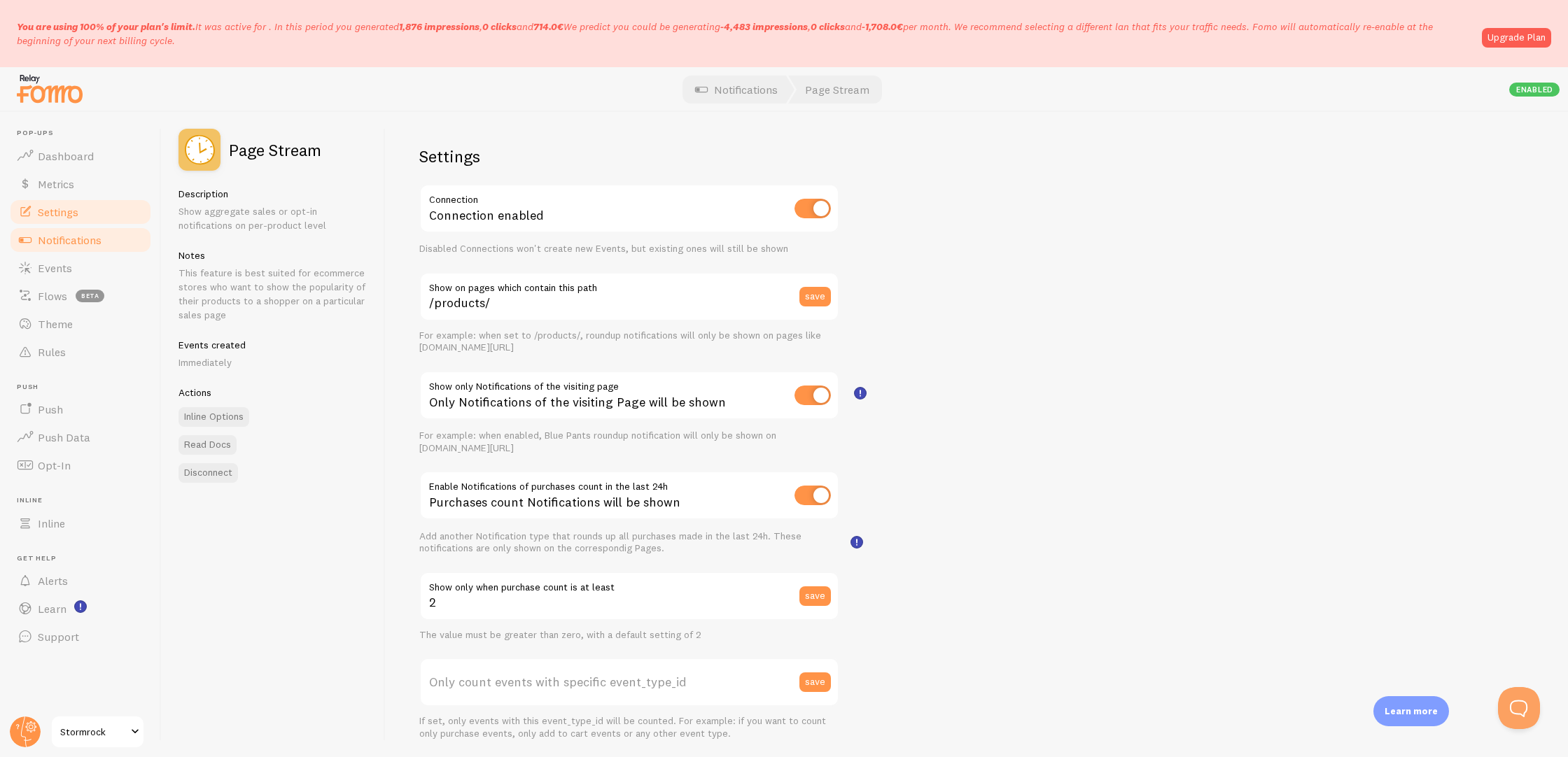
click at [88, 213] on link "Settings" at bounding box center [80, 212] width 144 height 28
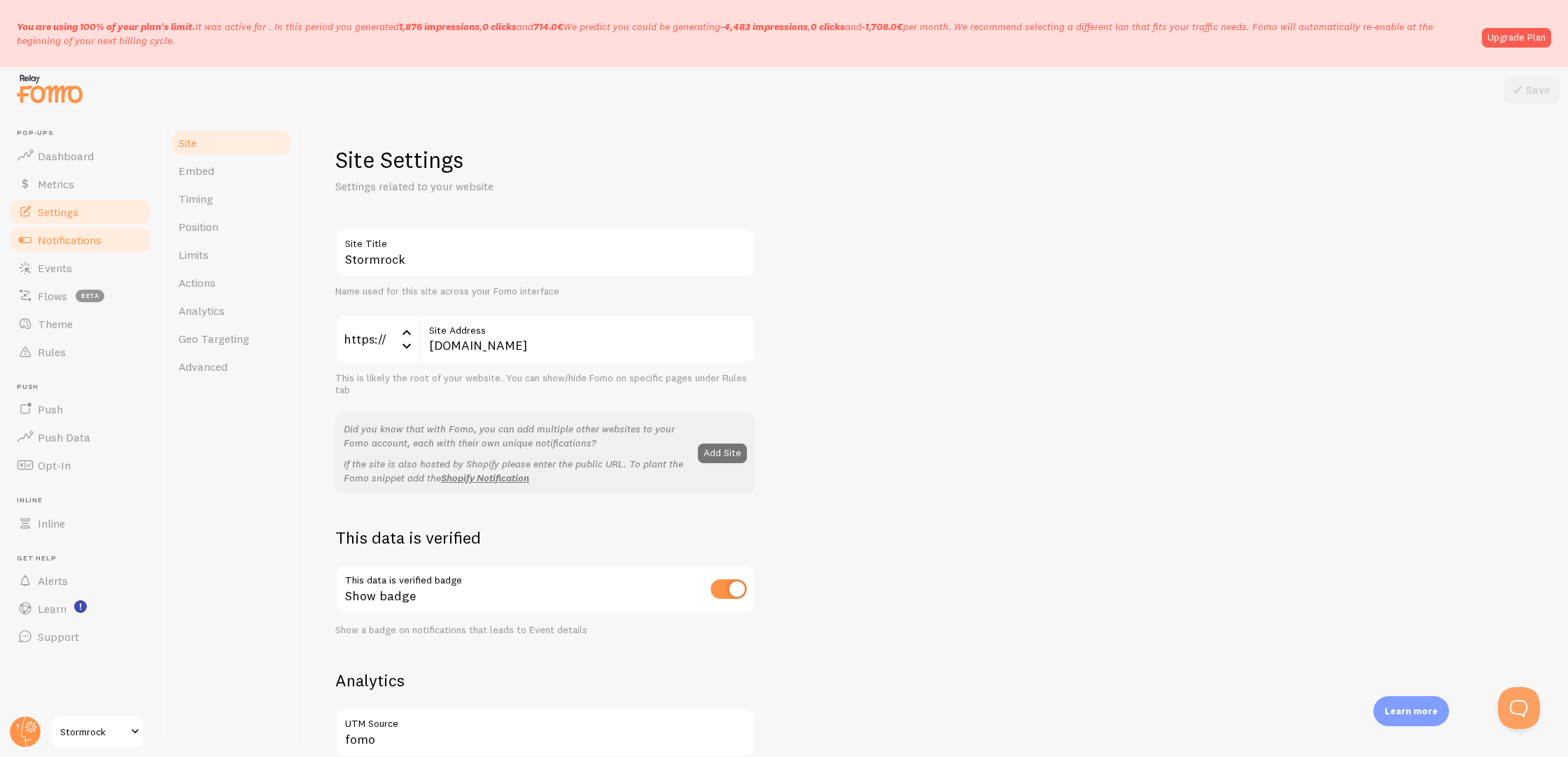
click at [80, 238] on span "Notifications" at bounding box center [69, 240] width 63 height 14
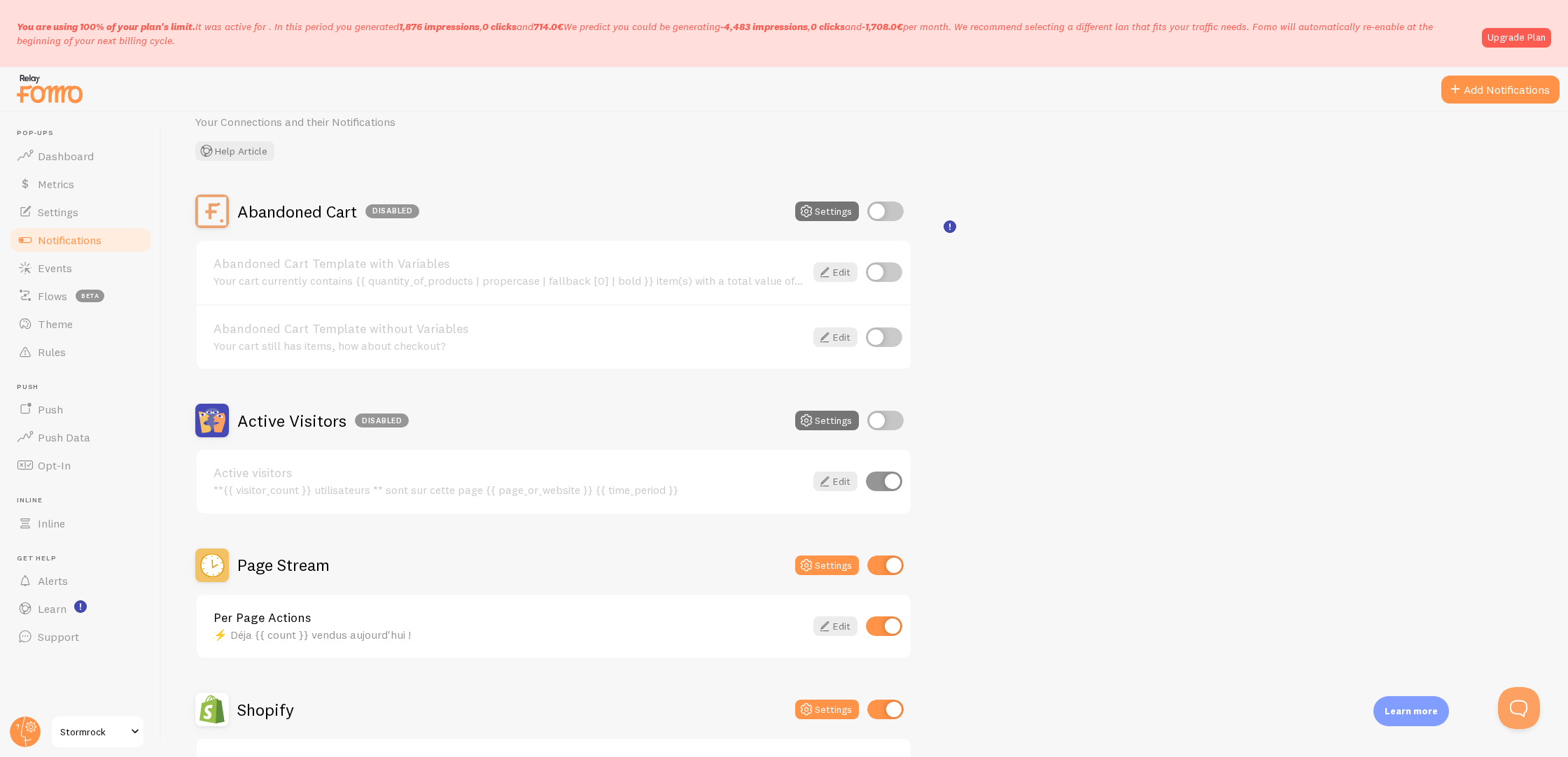
scroll to position [76, 0]
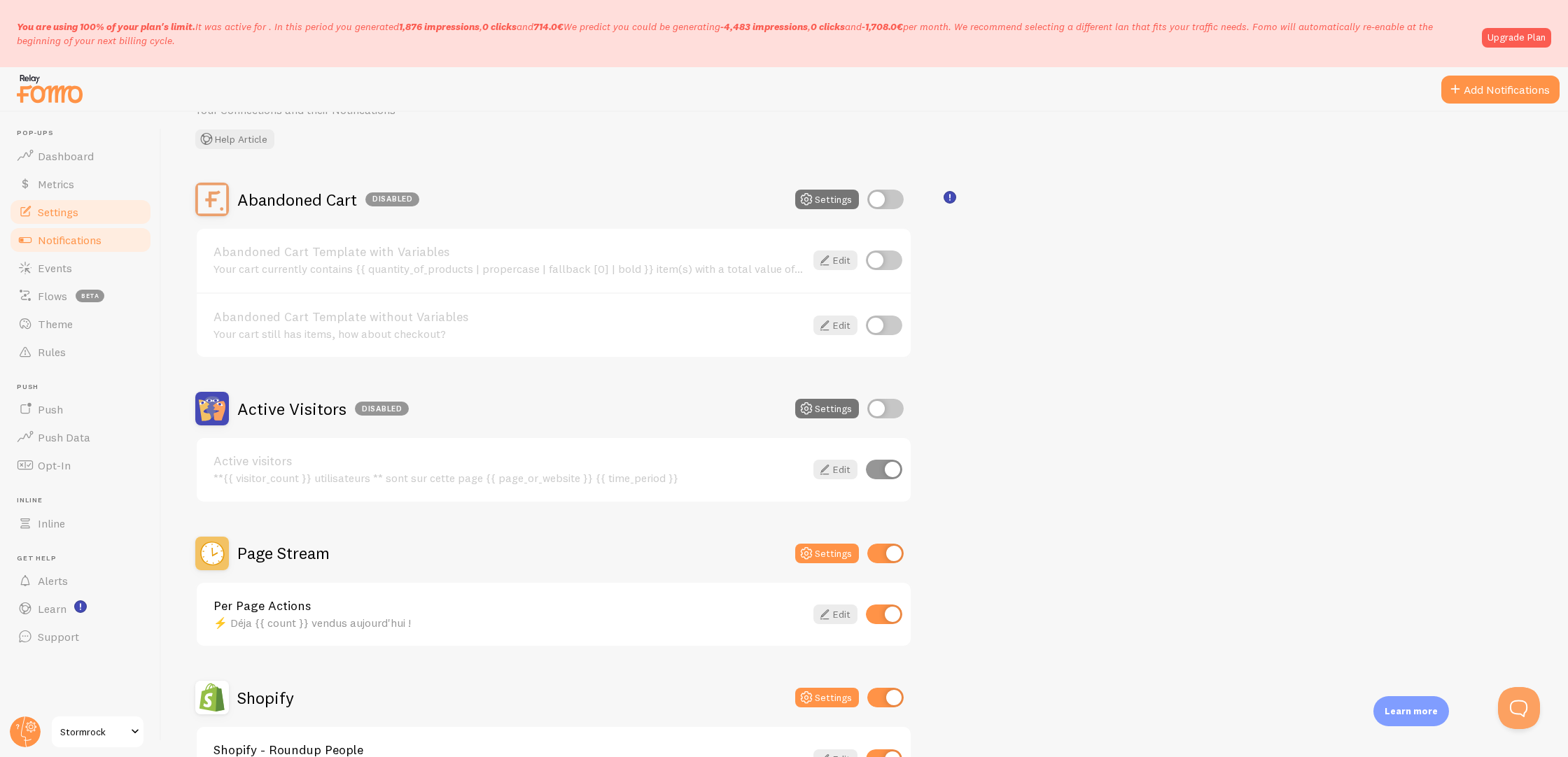
click at [102, 212] on link "Settings" at bounding box center [80, 212] width 144 height 28
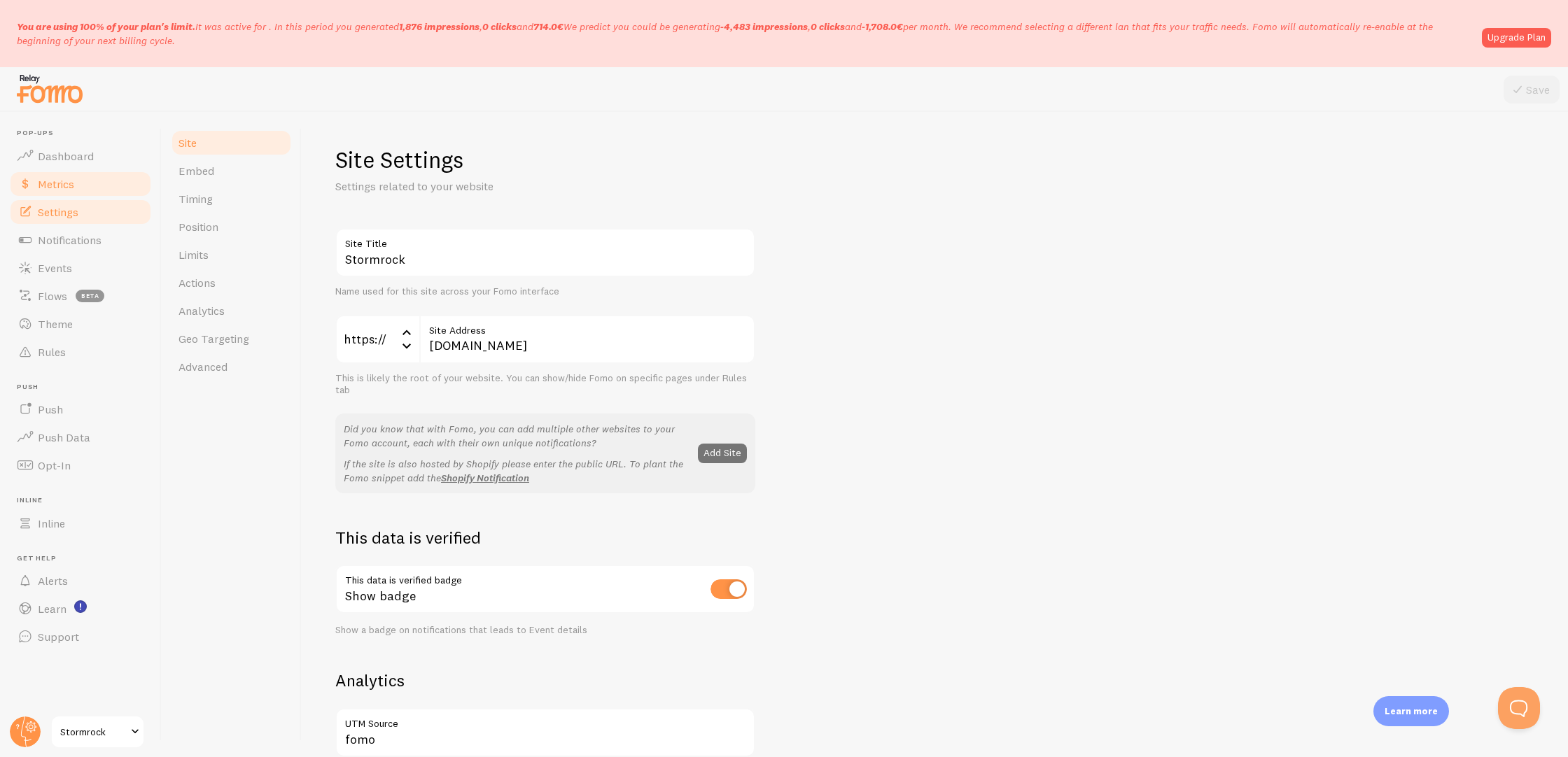
click at [103, 185] on link "Metrics" at bounding box center [80, 184] width 144 height 28
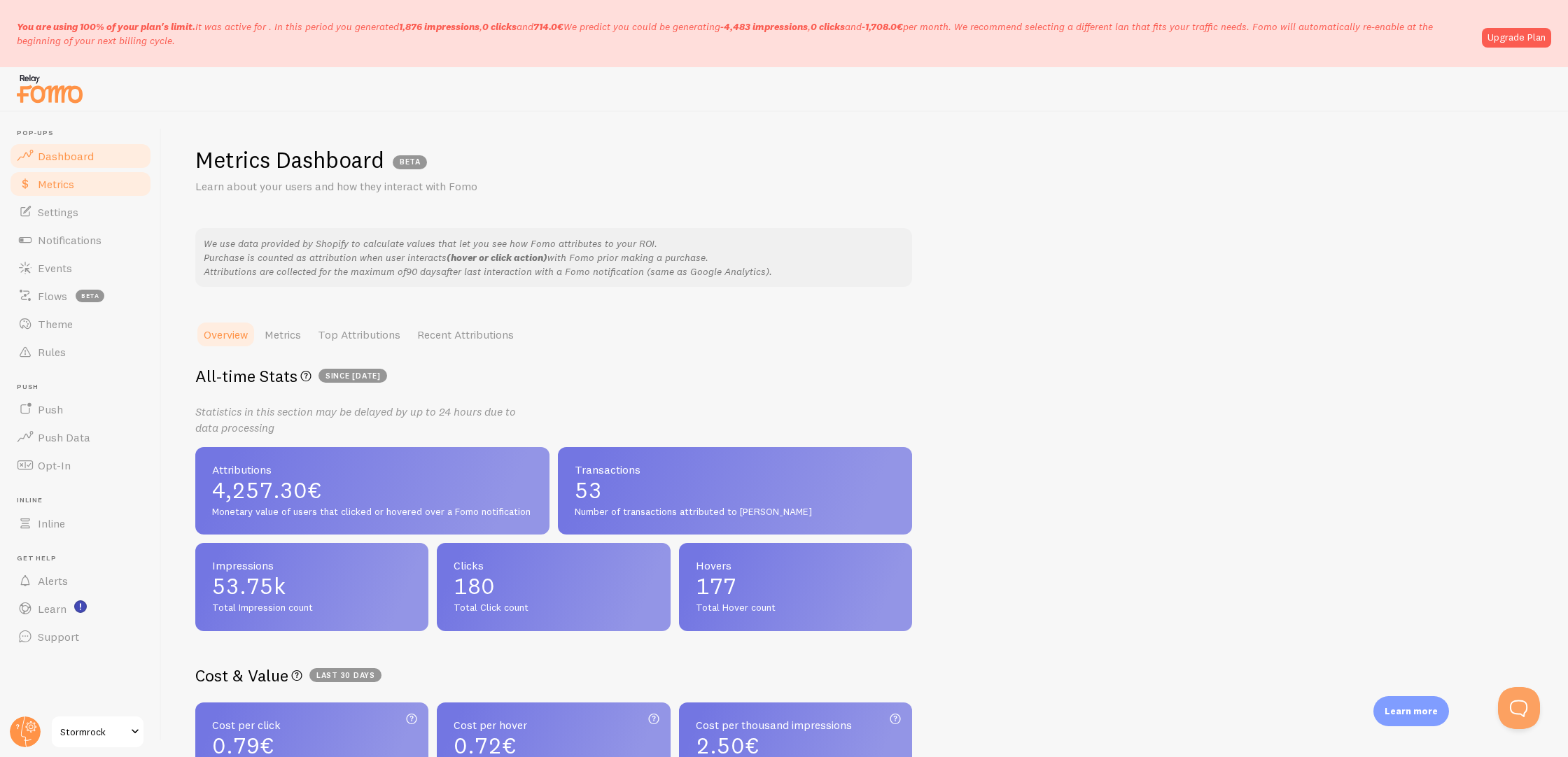
click at [106, 158] on link "Dashboard" at bounding box center [80, 156] width 144 height 28
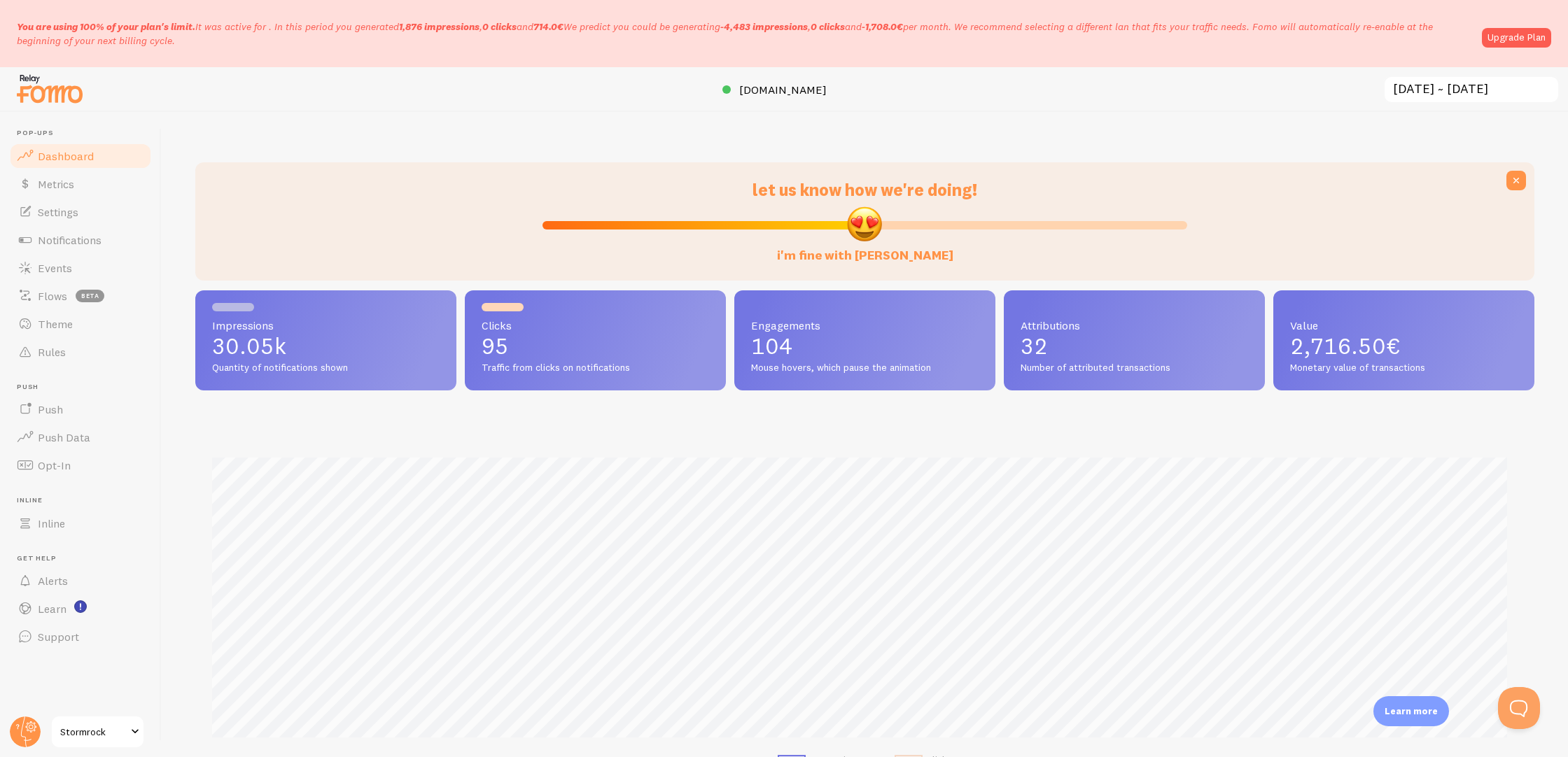
scroll to position [367, 1329]
click at [111, 218] on link "Settings" at bounding box center [80, 212] width 144 height 28
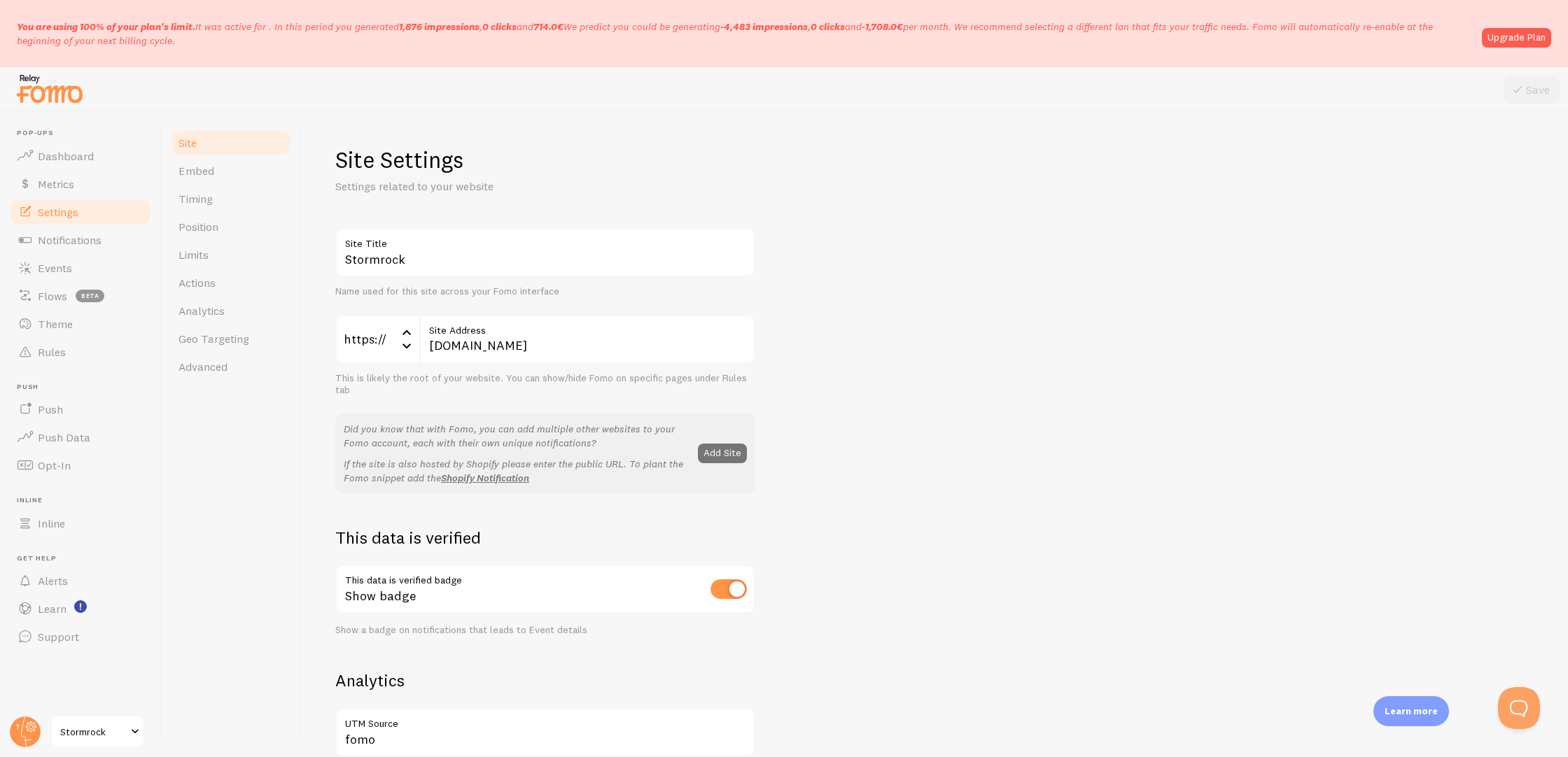
click at [123, 210] on link "Settings" at bounding box center [80, 212] width 144 height 28
click at [125, 198] on link "Settings" at bounding box center [80, 212] width 144 height 28
